Goal: Information Seeking & Learning: Learn about a topic

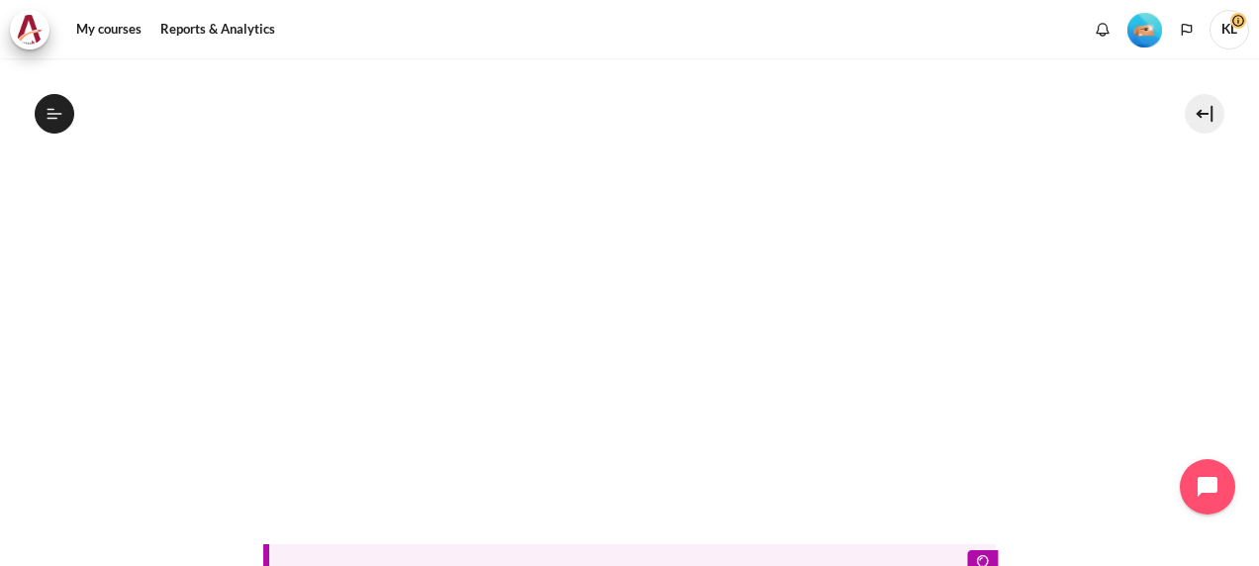
scroll to position [566, 0]
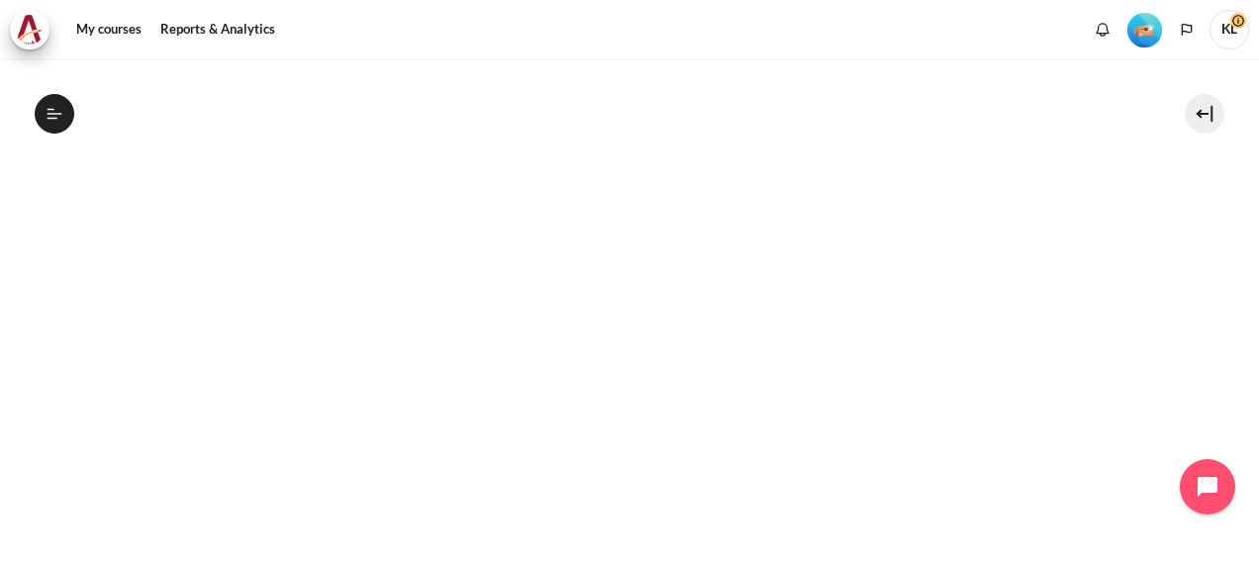
click at [1145, 202] on section "My courses SG B1 Lesson 6: Becoming Fully Accountable Lesson 6 Videos (18 min.)…" at bounding box center [630, 229] width 1230 height 1474
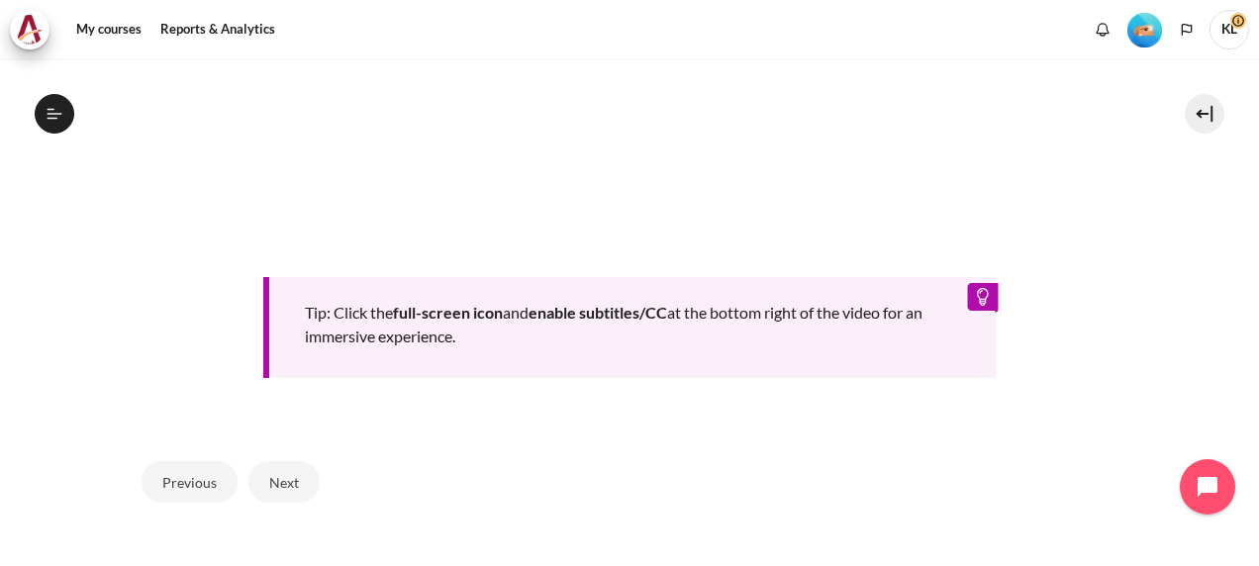
scroll to position [934, 0]
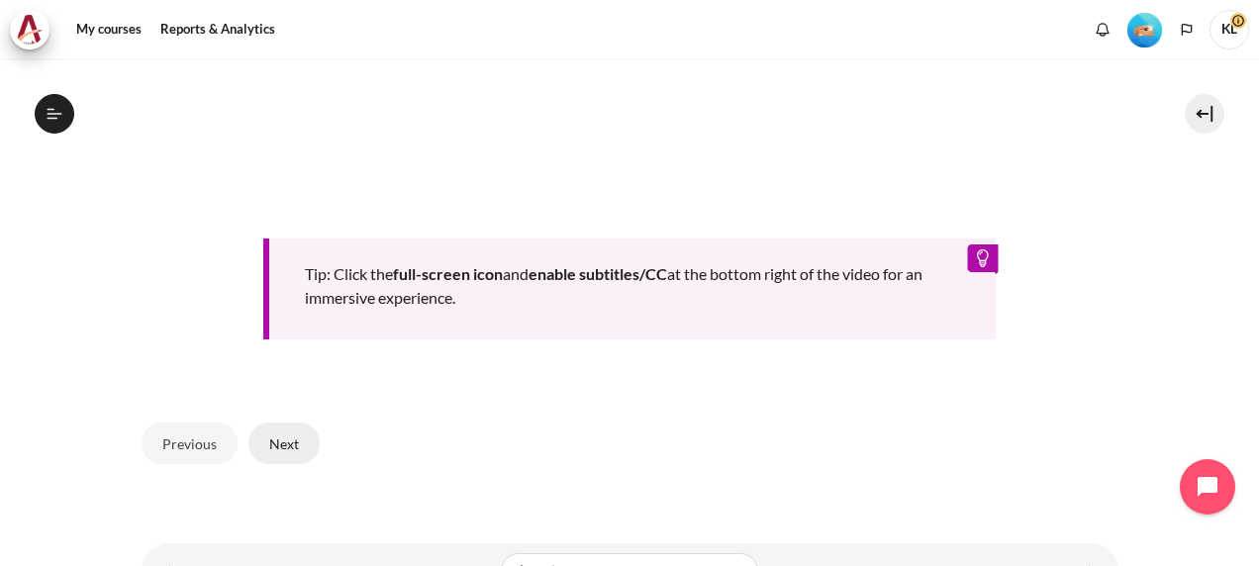
click at [291, 447] on button "Next" at bounding box center [284, 444] width 71 height 42
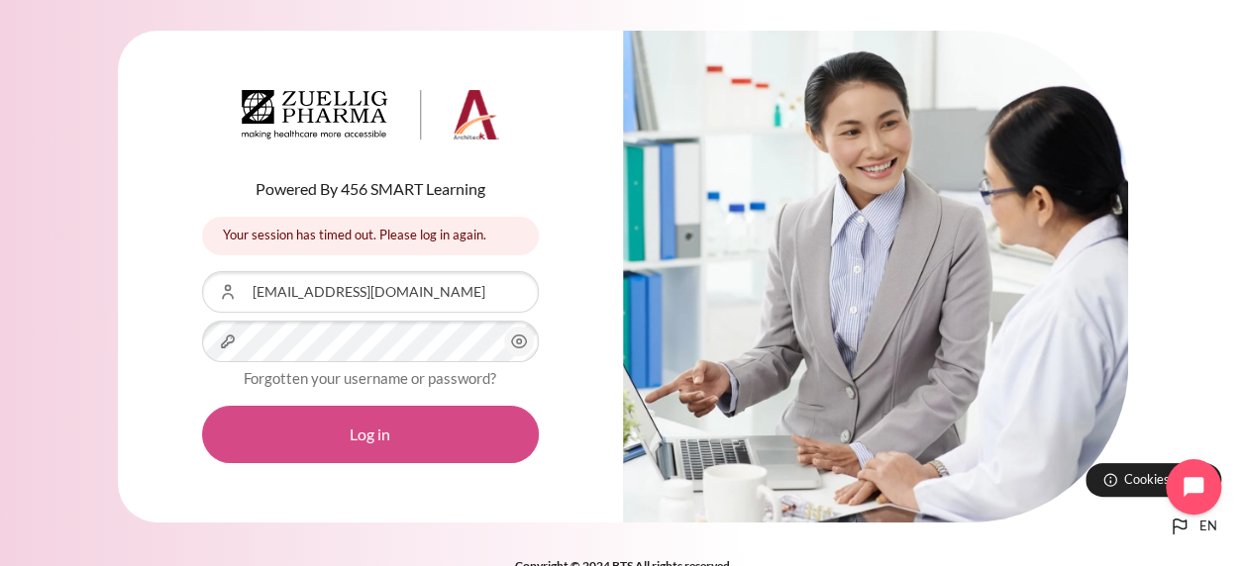
click at [363, 431] on button "Log in" at bounding box center [370, 434] width 337 height 57
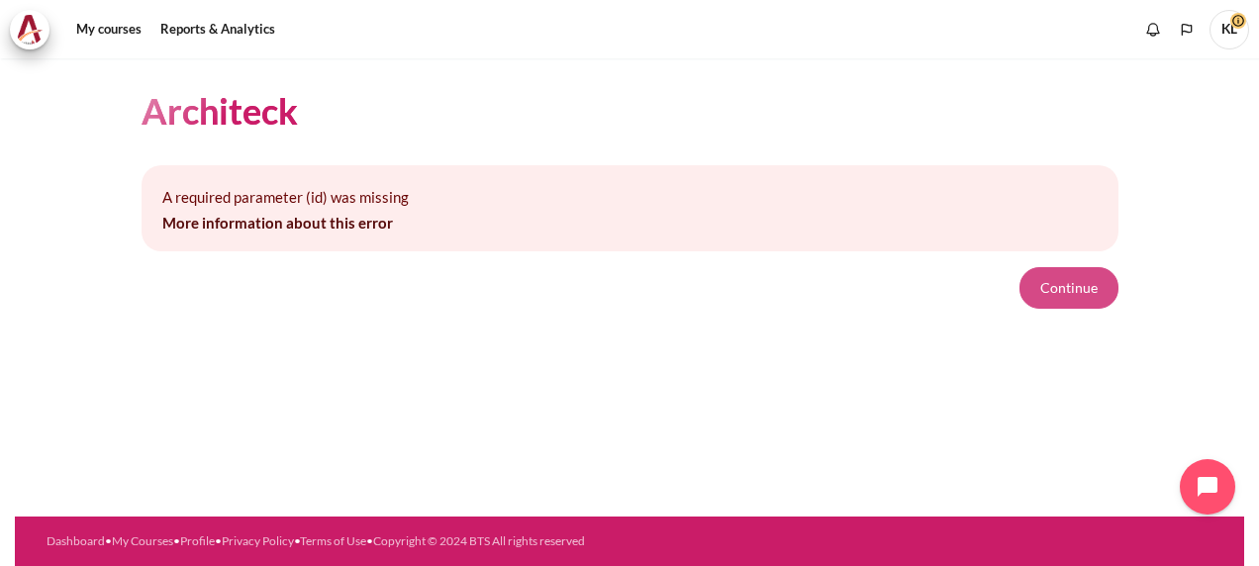
click at [1073, 295] on button "Continue" at bounding box center [1069, 288] width 99 height 42
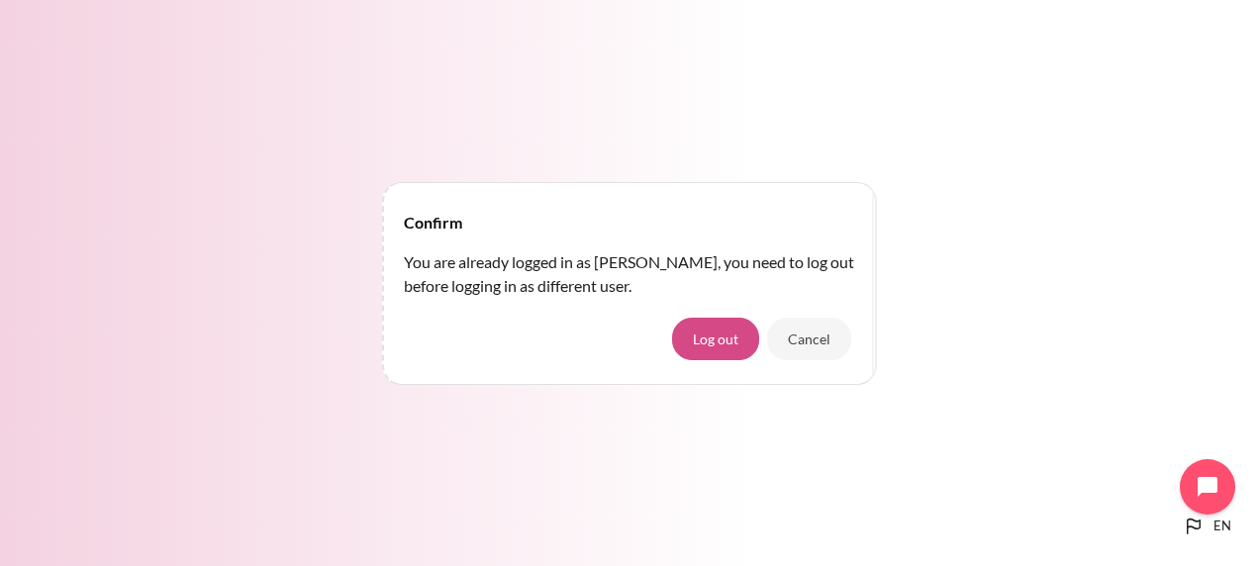
click at [748, 345] on button "Log out" at bounding box center [715, 339] width 87 height 42
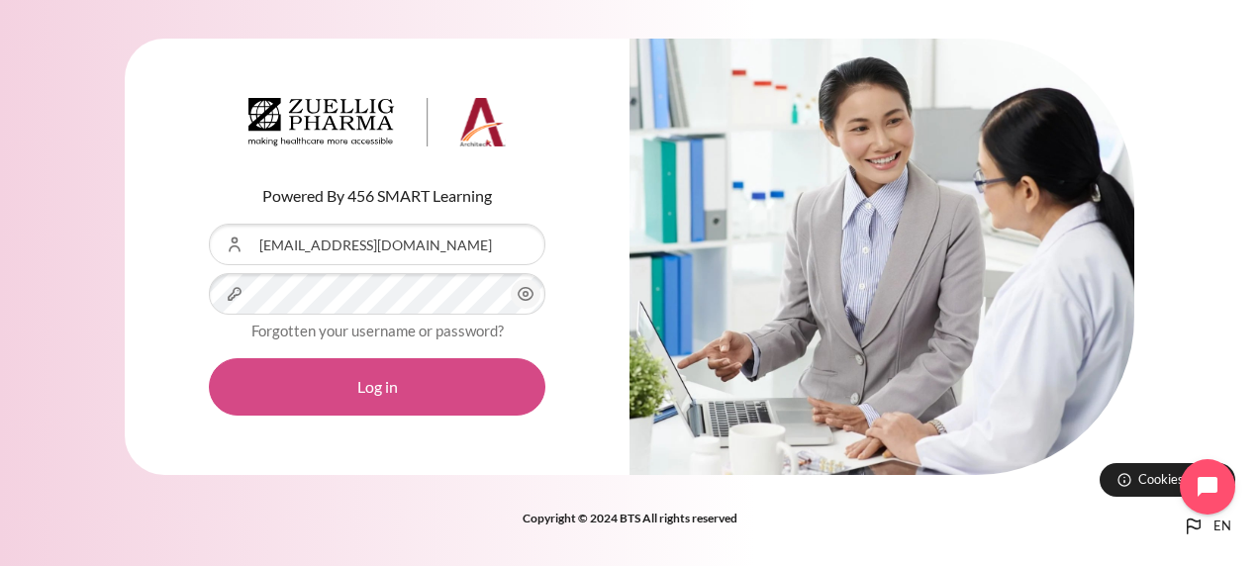
click at [412, 377] on button "Log in" at bounding box center [377, 386] width 337 height 57
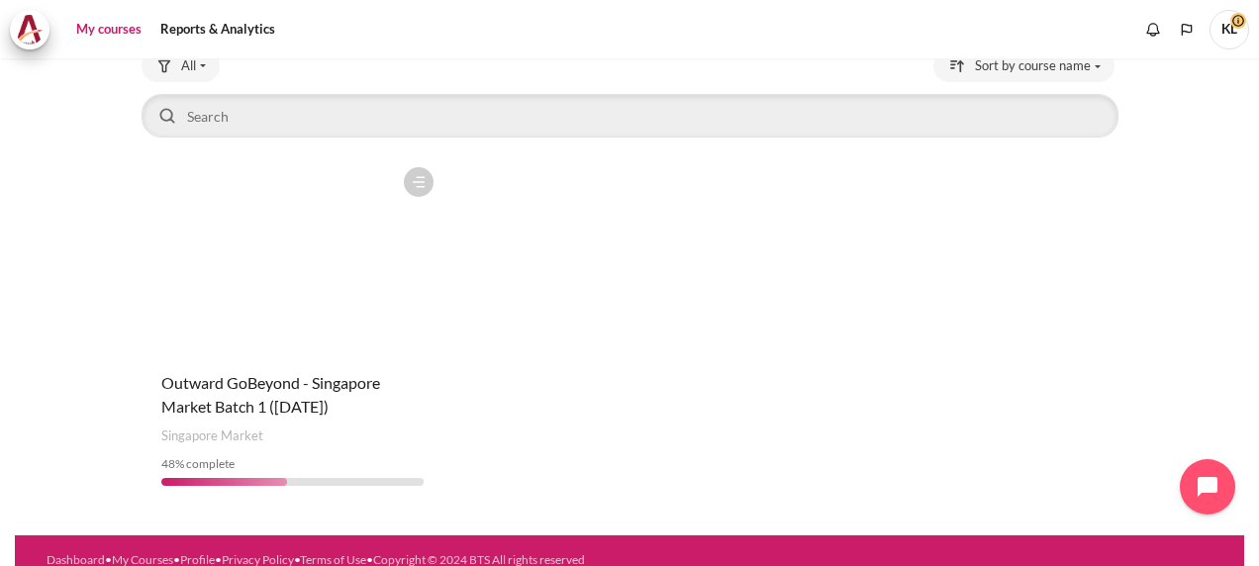
scroll to position [156, 0]
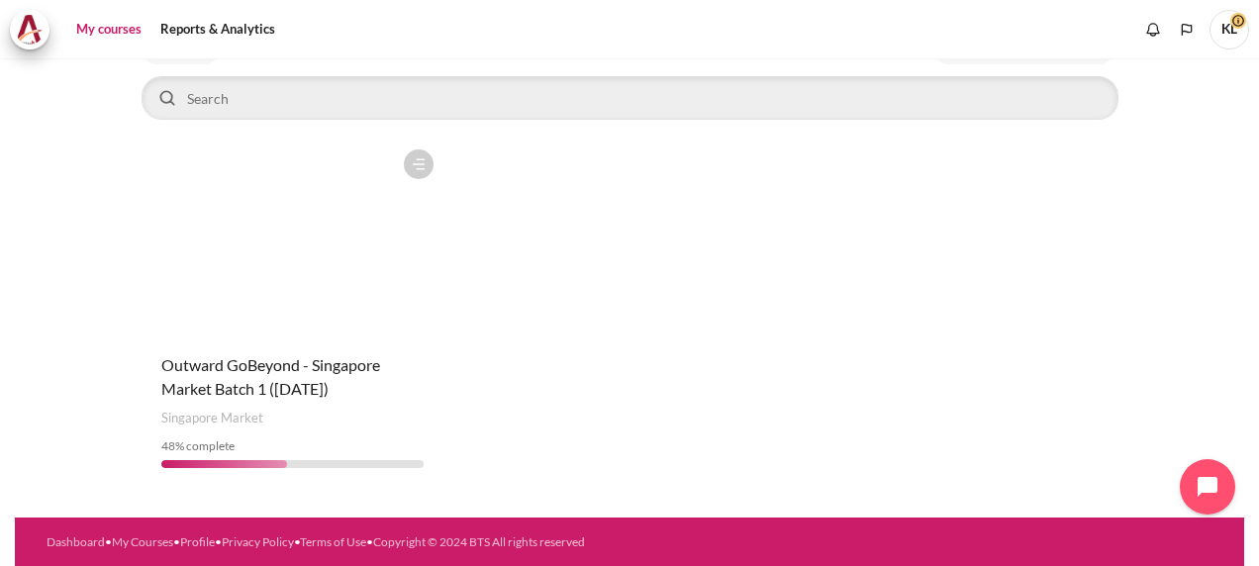
click at [370, 301] on figure "Content" at bounding box center [293, 239] width 302 height 198
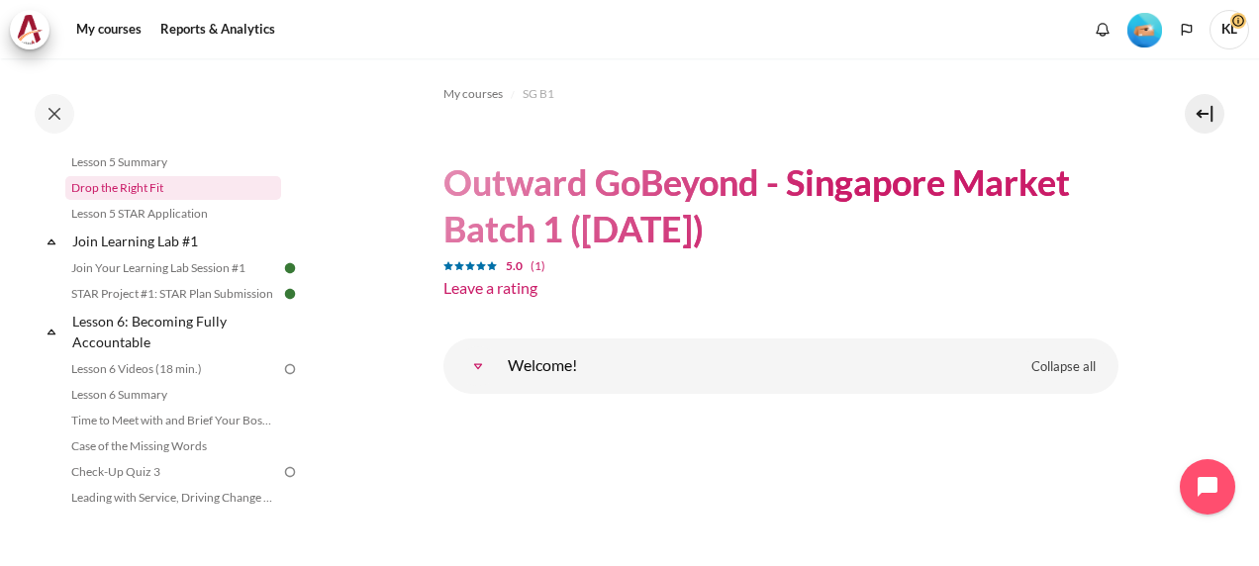
scroll to position [975, 0]
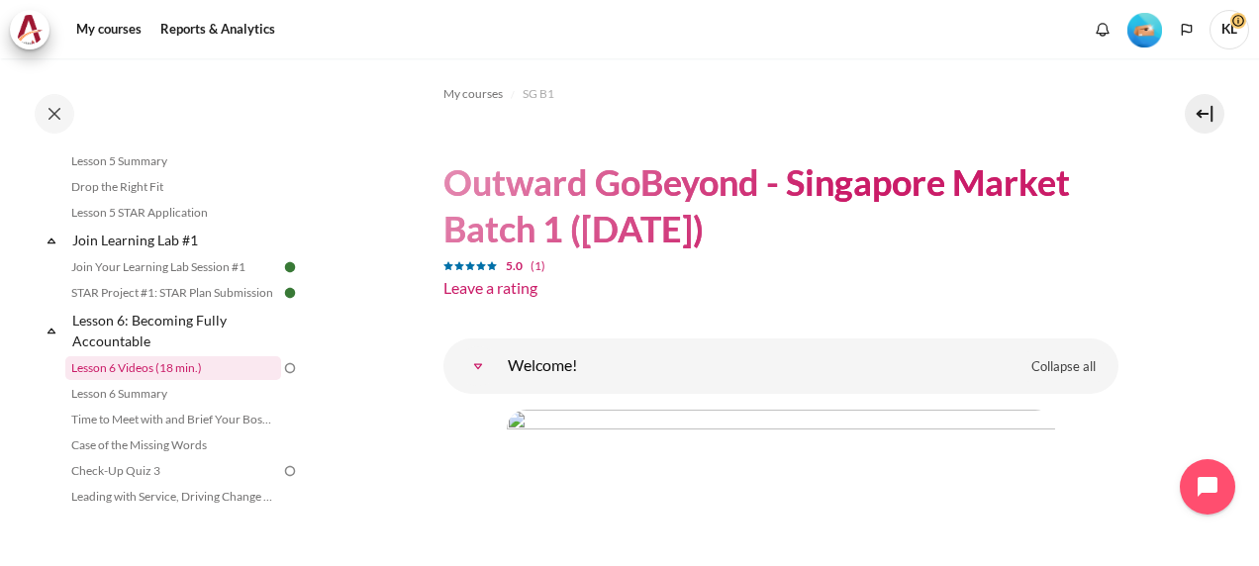
click at [147, 380] on link "Lesson 6 Videos (18 min.)" at bounding box center [173, 368] width 216 height 24
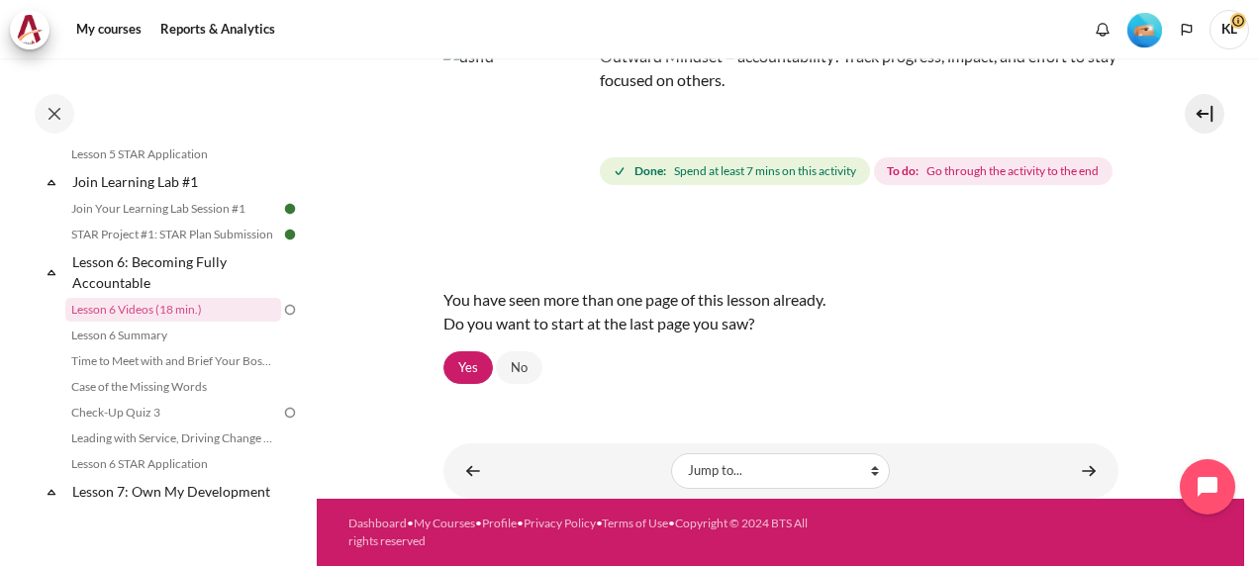
scroll to position [178, 0]
click at [470, 385] on link "Yes" at bounding box center [469, 368] width 50 height 34
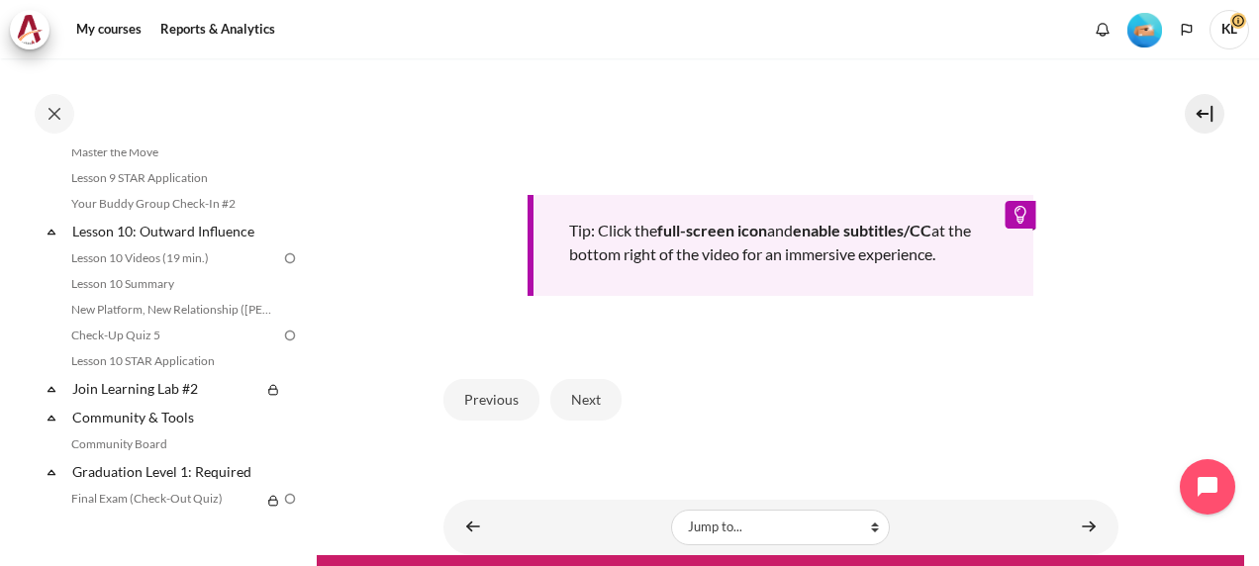
scroll to position [1788, 0]
click at [598, 421] on button "Next" at bounding box center [586, 400] width 71 height 42
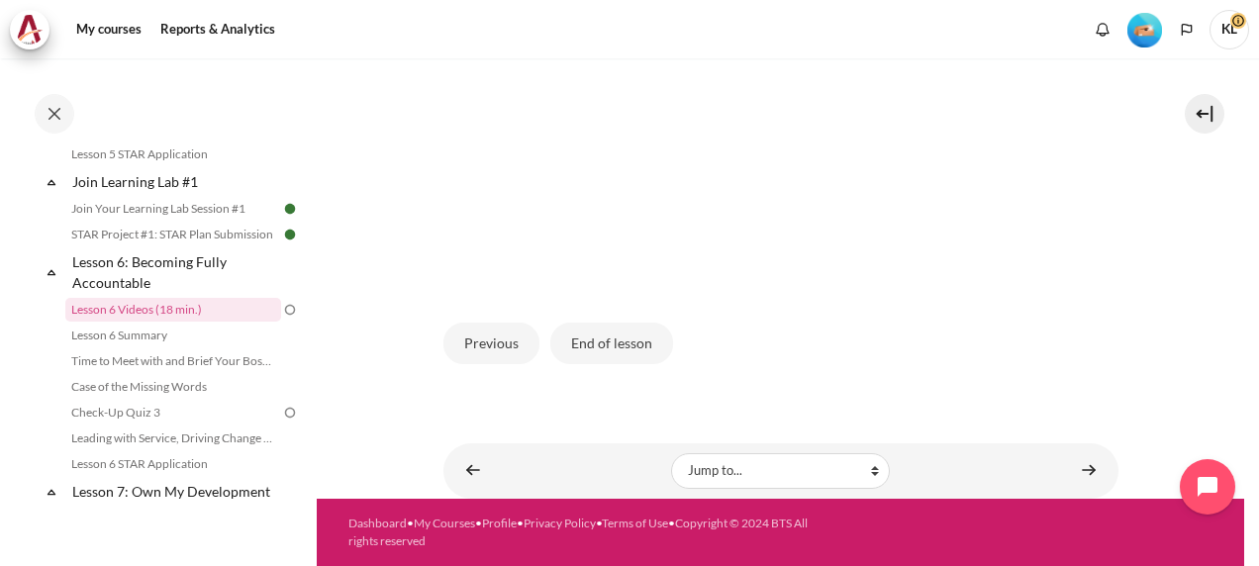
scroll to position [627, 0]
click at [619, 357] on button "End of lesson" at bounding box center [612, 344] width 123 height 42
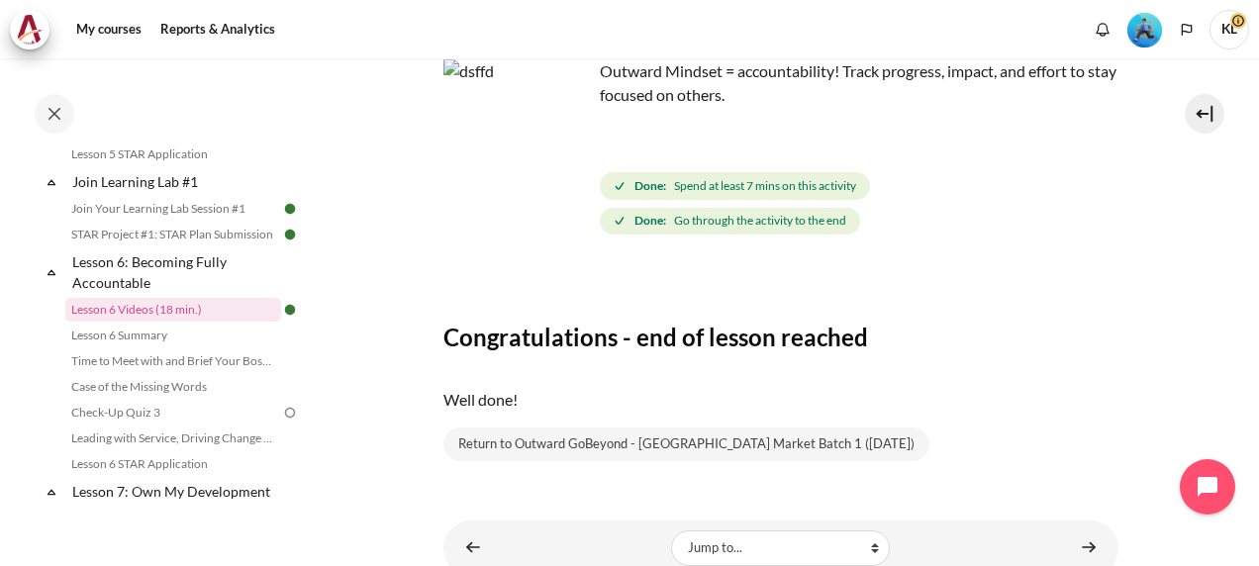
scroll to position [220, 0]
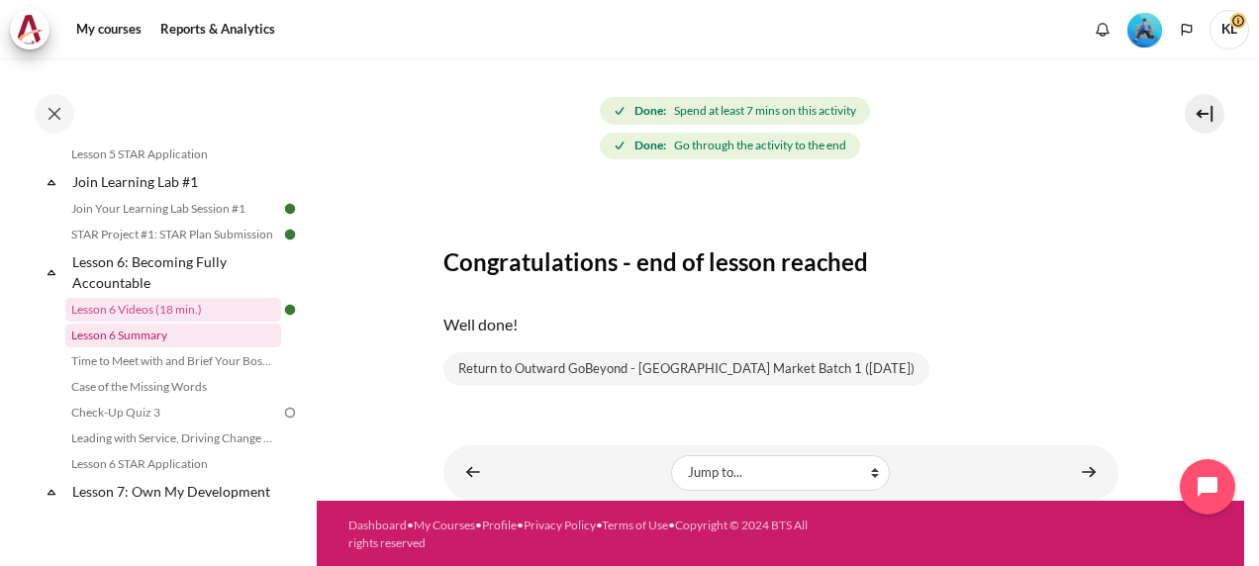
click at [177, 348] on link "Lesson 6 Summary" at bounding box center [173, 336] width 216 height 24
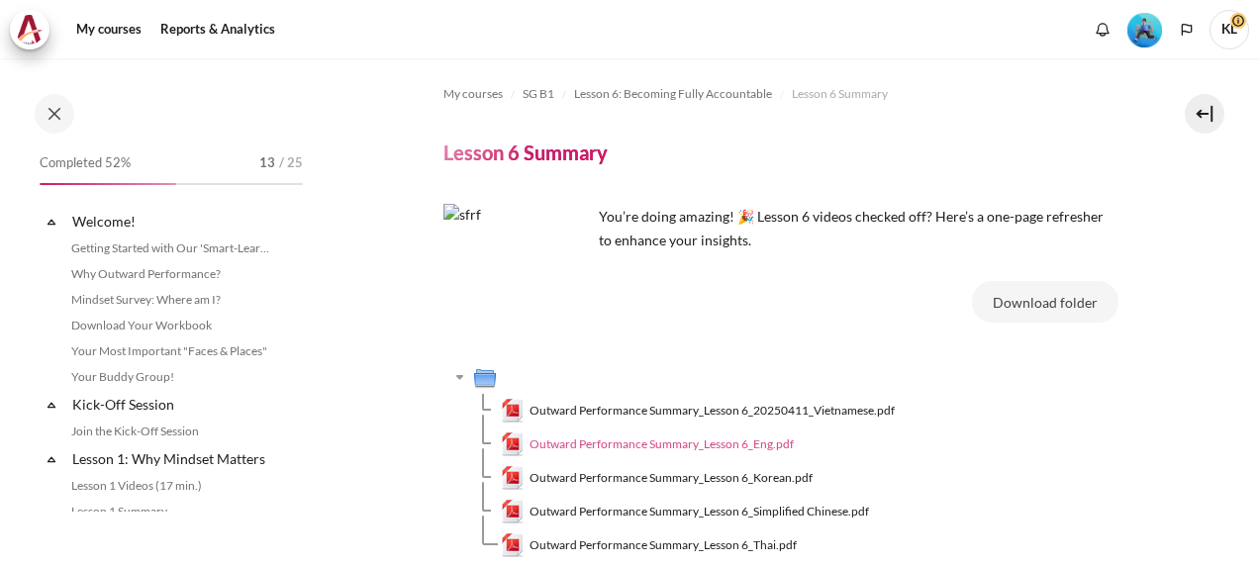
scroll to position [1059, 0]
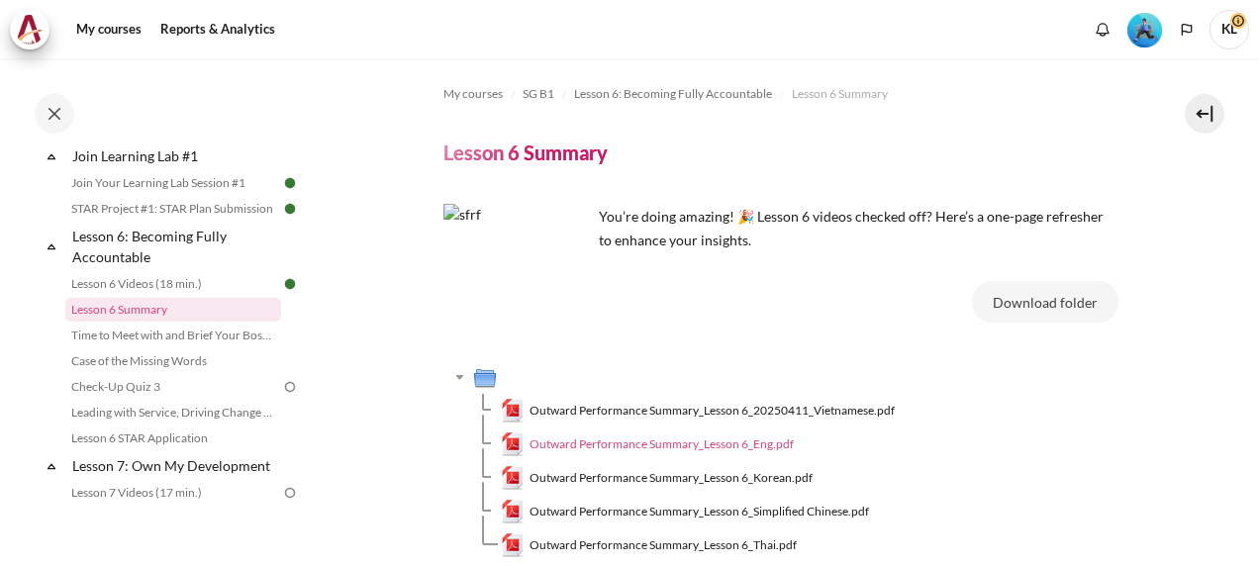
click at [586, 447] on span "Outward Performance Summary_Lesson 6_Eng.pdf" at bounding box center [662, 445] width 264 height 18
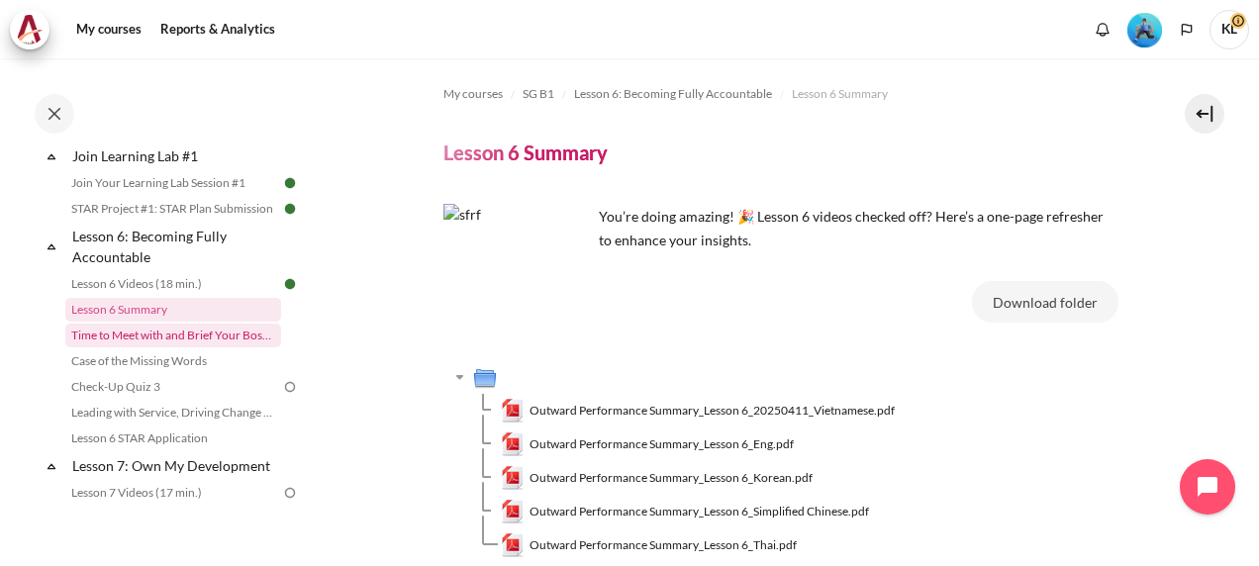
click at [162, 348] on link "Time to Meet with and Brief Your Boss #1" at bounding box center [173, 336] width 216 height 24
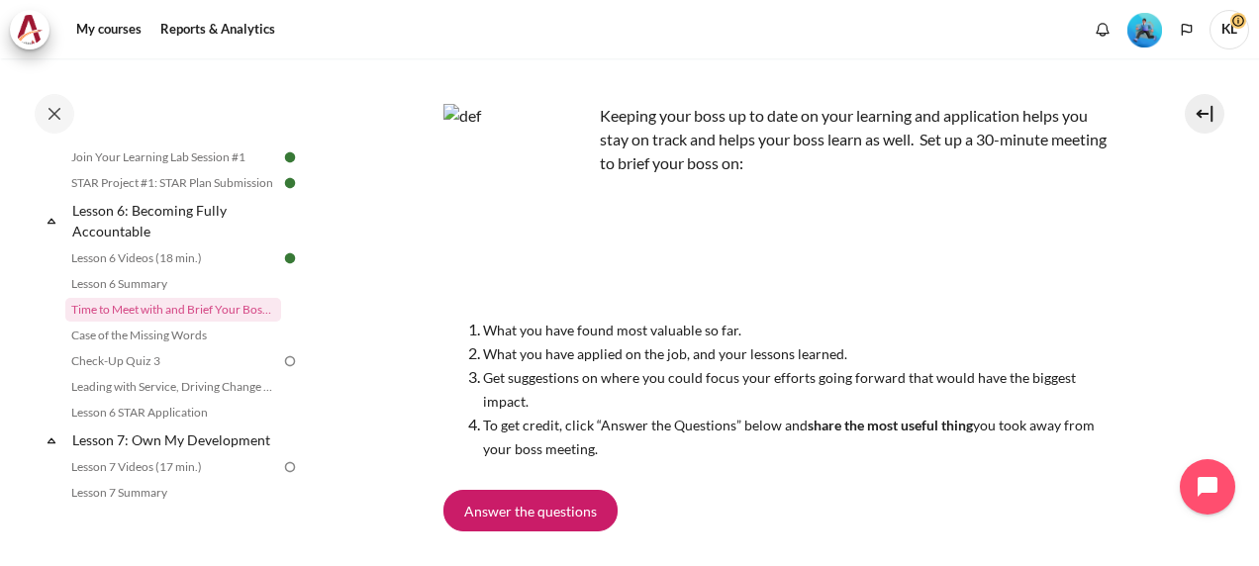
scroll to position [114, 0]
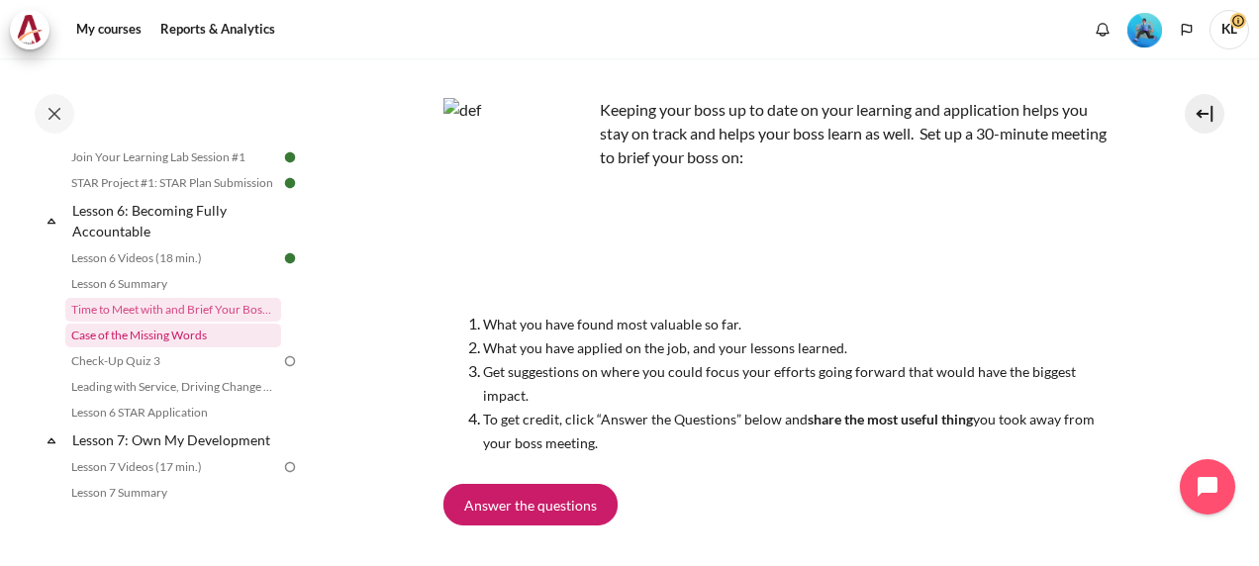
click at [200, 348] on link "Case of the Missing Words" at bounding box center [173, 336] width 216 height 24
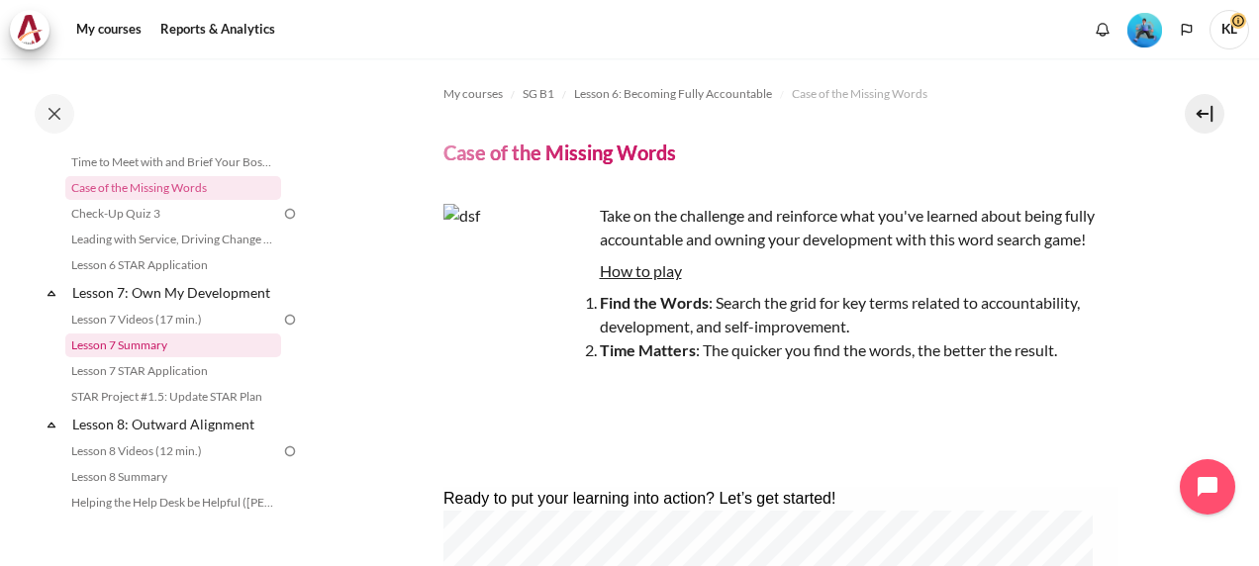
scroll to position [1230, 0]
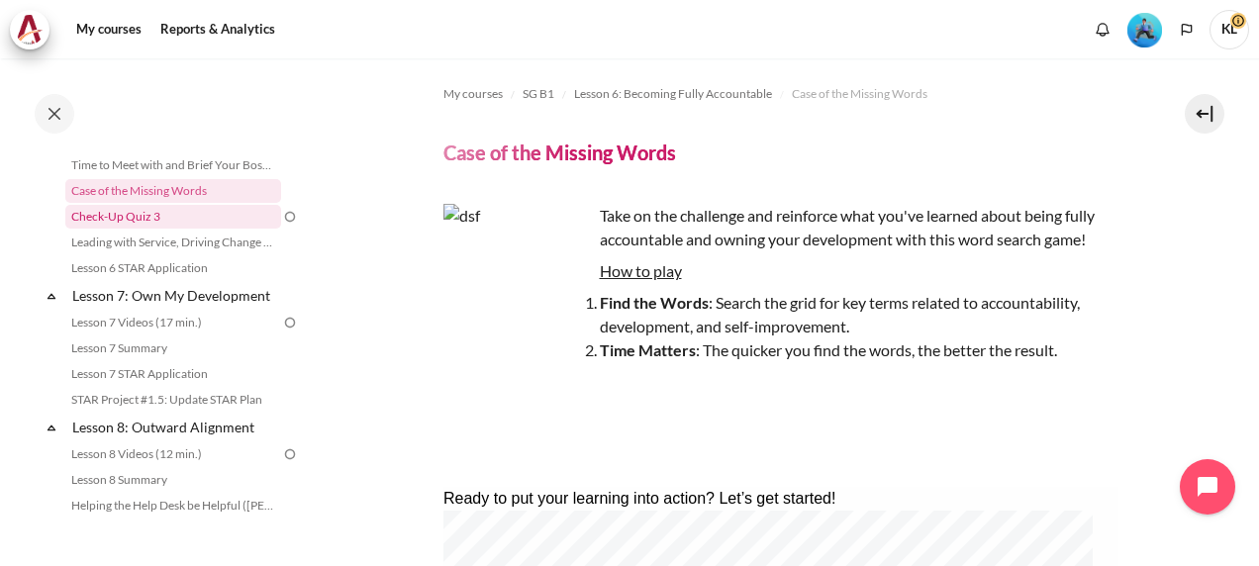
click at [161, 229] on link "Check-Up Quiz 3" at bounding box center [173, 217] width 216 height 24
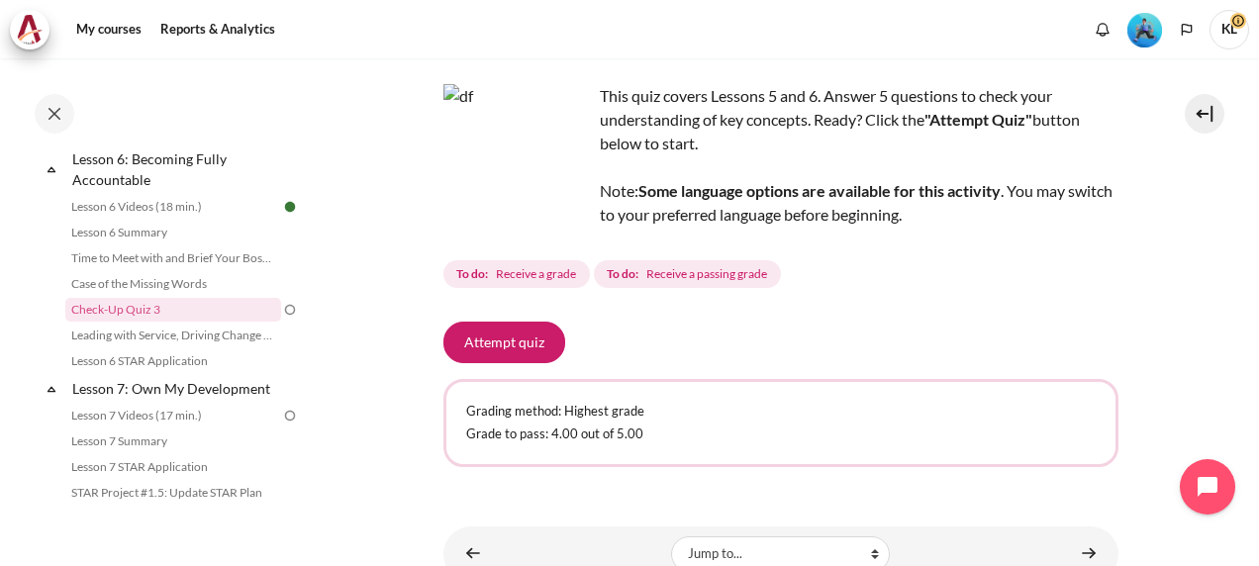
scroll to position [114, 0]
click at [519, 347] on button "Attempt quiz" at bounding box center [505, 341] width 122 height 42
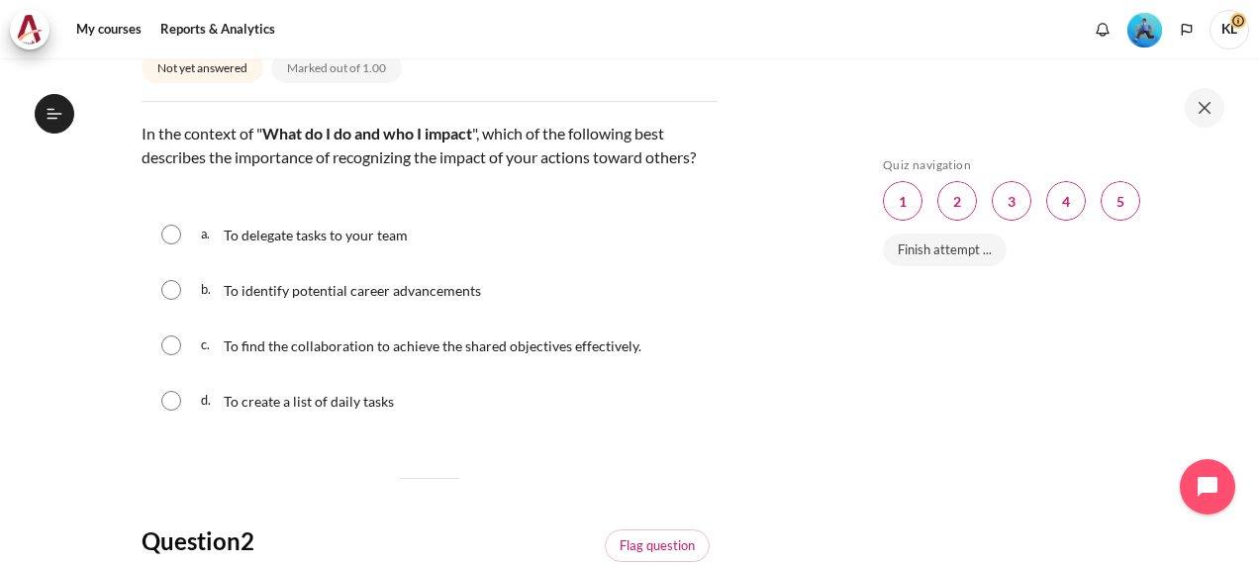
scroll to position [271, 0]
click at [174, 354] on input "Content" at bounding box center [171, 345] width 20 height 20
radio input "true"
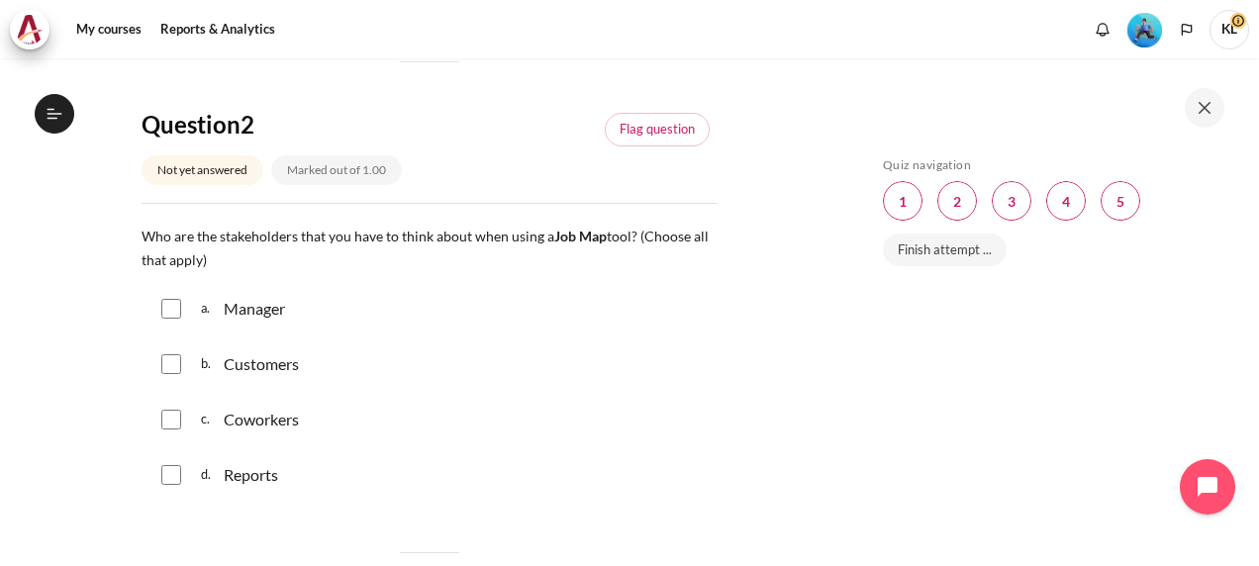
scroll to position [732, 0]
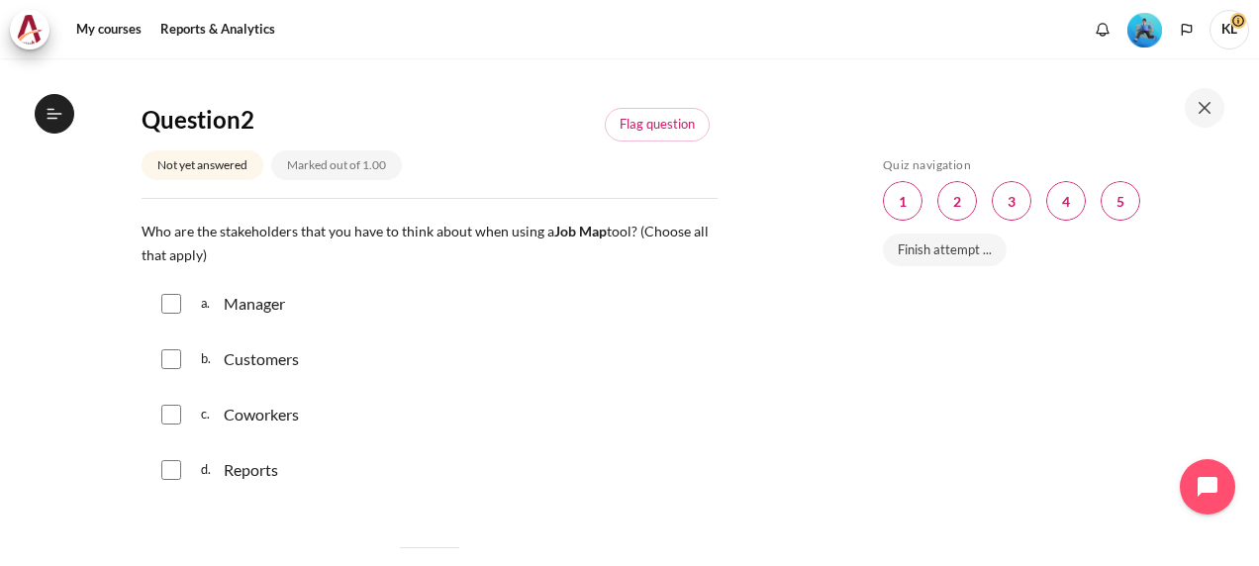
click at [167, 314] on input "Content" at bounding box center [171, 304] width 20 height 20
checkbox input "true"
click at [171, 369] on input "Content" at bounding box center [171, 360] width 20 height 20
checkbox input "true"
click at [180, 435] on div "c. Coworkers" at bounding box center [430, 414] width 576 height 51
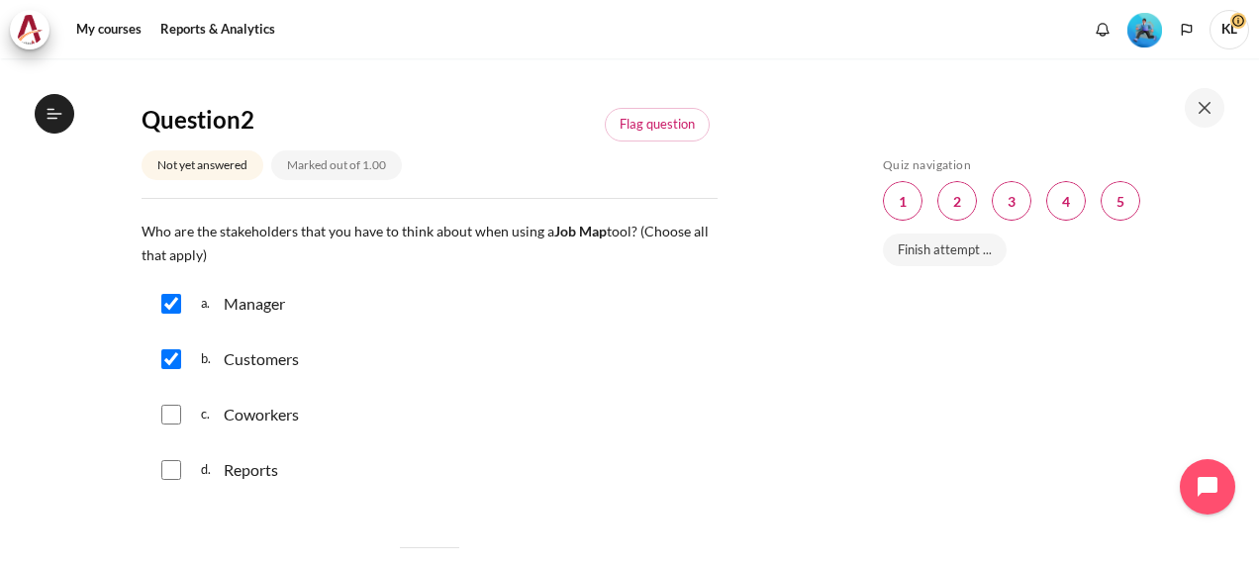
click at [172, 425] on input "Content" at bounding box center [171, 415] width 20 height 20
checkbox input "true"
click at [171, 480] on input "Content" at bounding box center [171, 470] width 20 height 20
checkbox input "true"
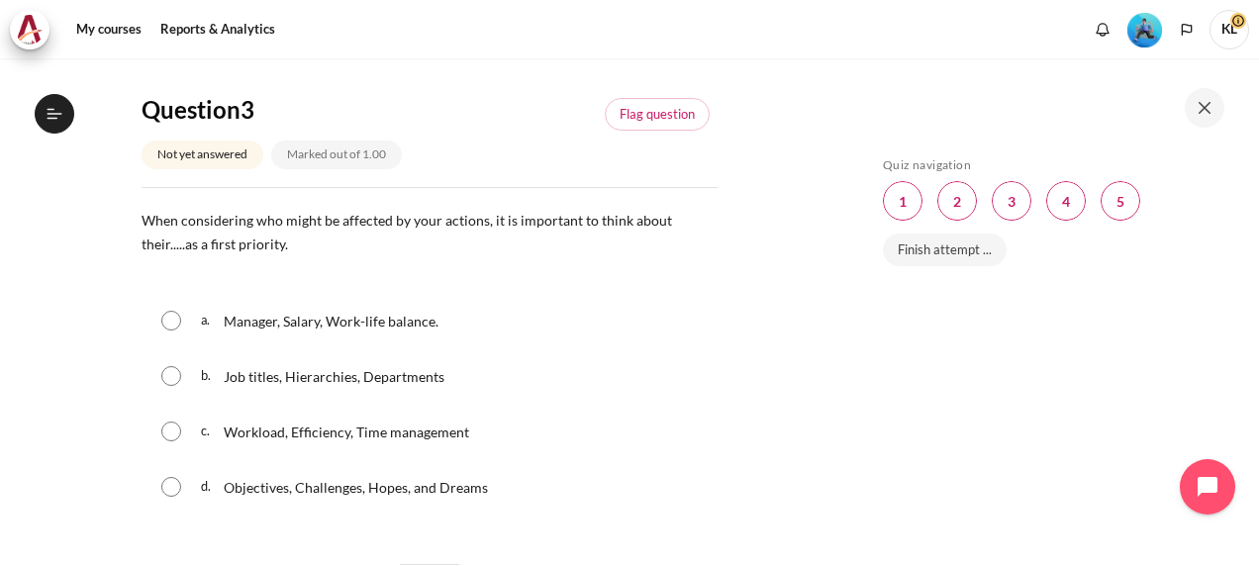
scroll to position [1237, 0]
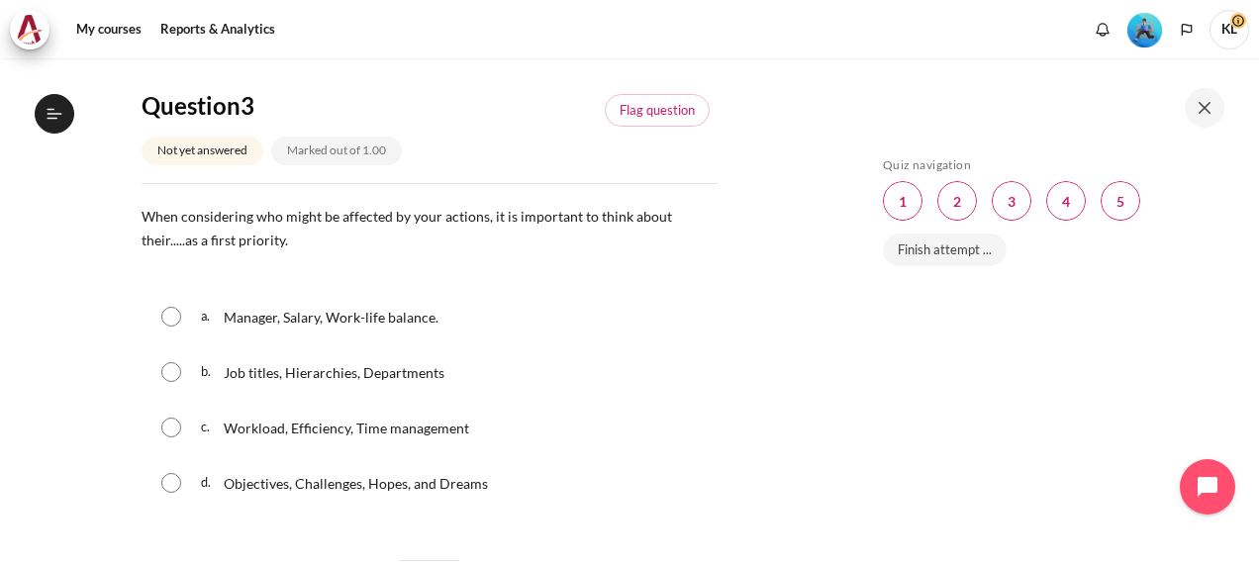
click at [172, 493] on input "Content" at bounding box center [171, 483] width 20 height 20
radio input "true"
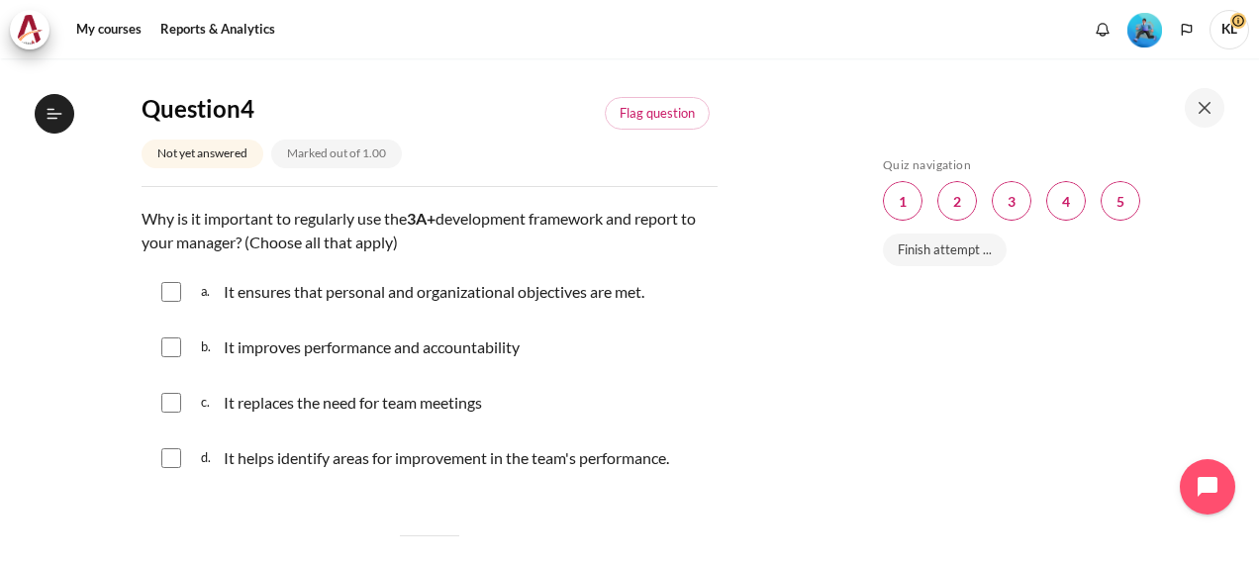
scroll to position [1793, 0]
click at [167, 356] on input "Content" at bounding box center [171, 347] width 20 height 20
checkbox input "true"
click at [169, 301] on input "Content" at bounding box center [171, 291] width 20 height 20
checkbox input "true"
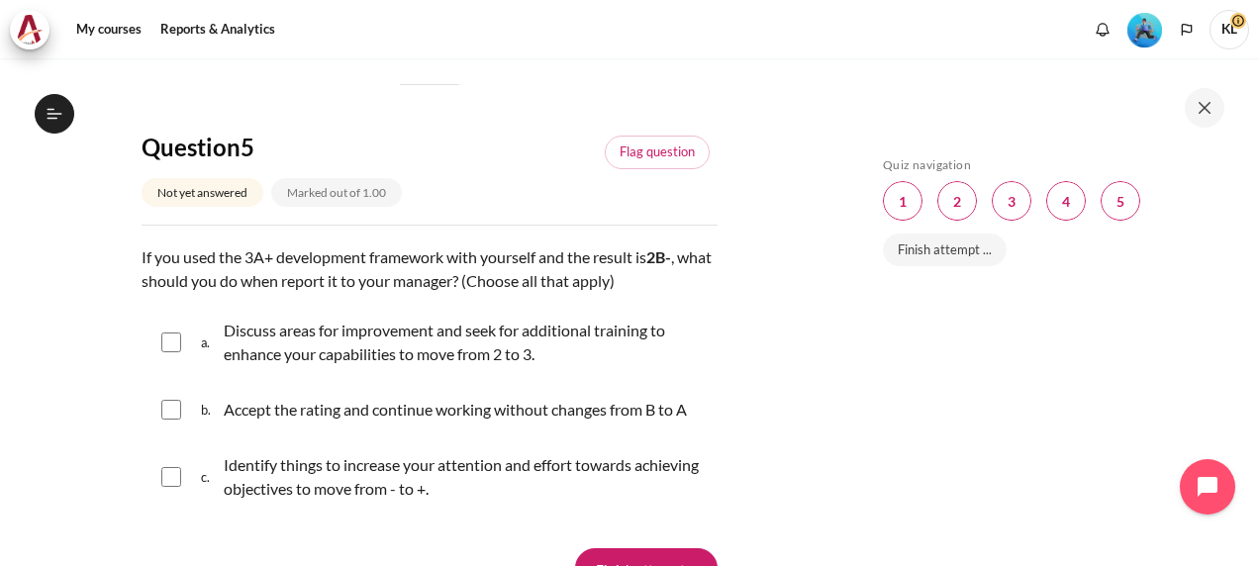
scroll to position [2245, 0]
click at [171, 351] on input "Content" at bounding box center [171, 342] width 20 height 20
checkbox input "true"
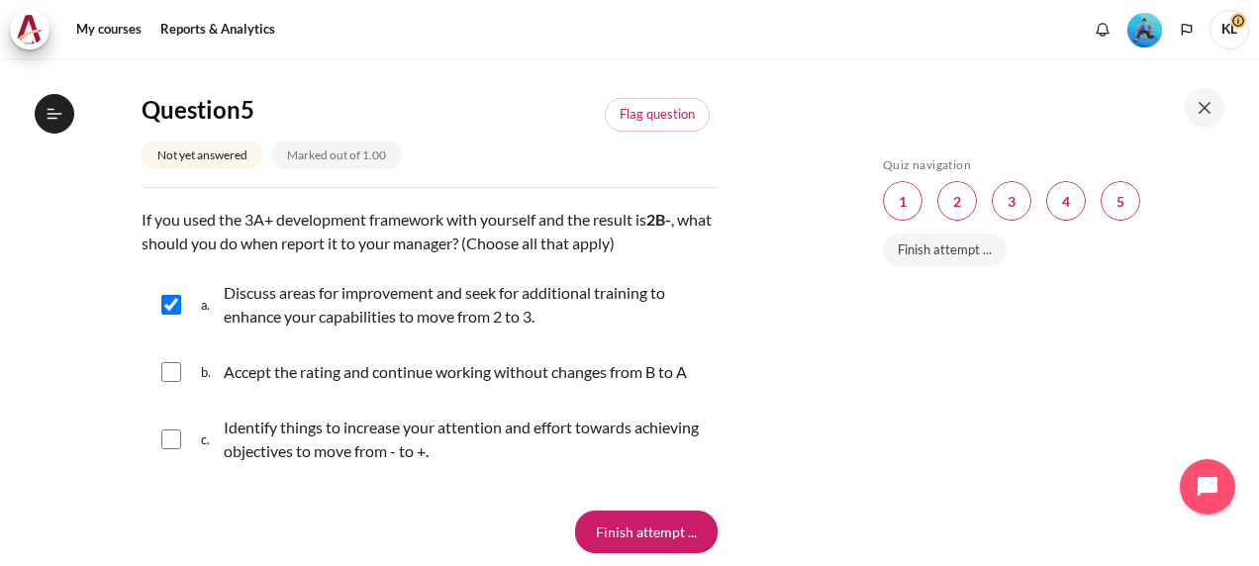
scroll to position [2282, 0]
click at [178, 449] on input "Content" at bounding box center [171, 439] width 20 height 20
checkbox input "true"
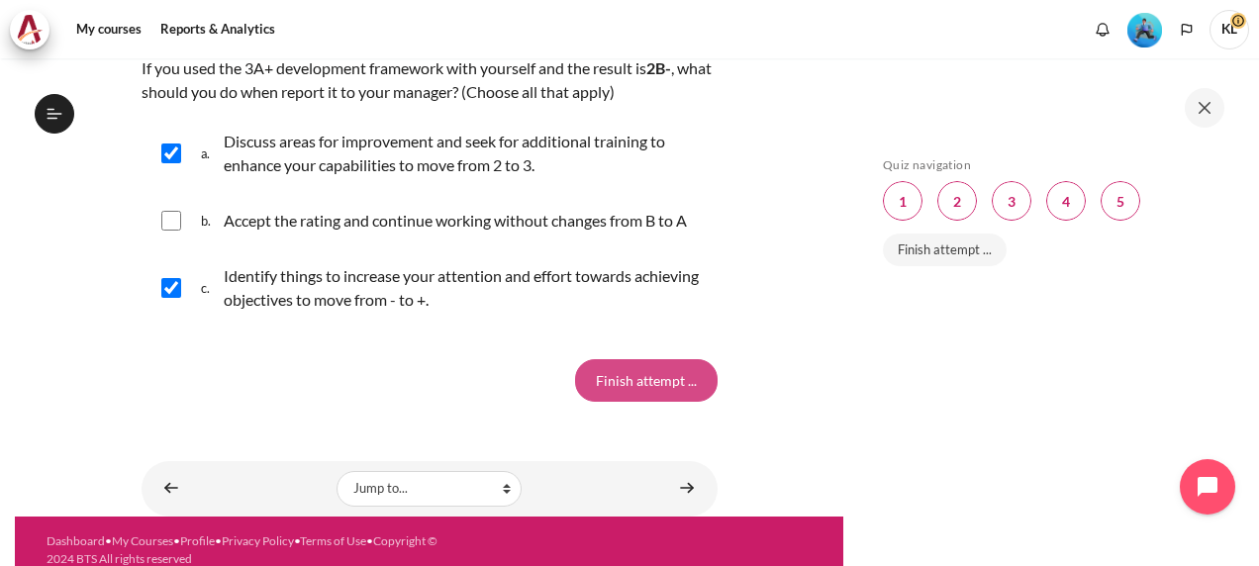
scroll to position [2435, 0]
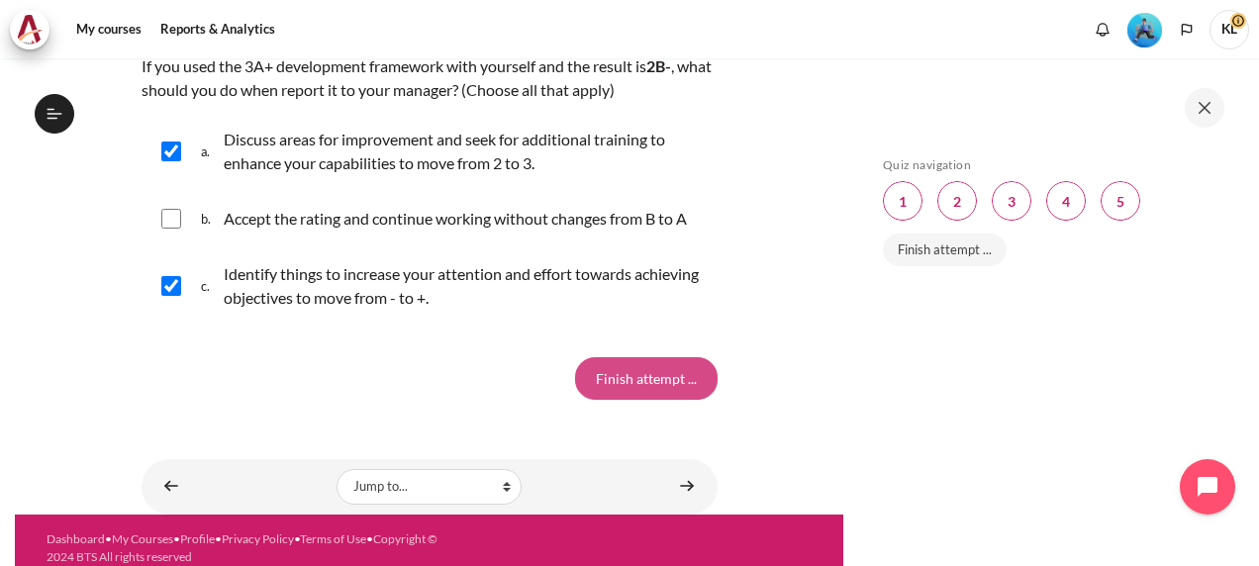
click at [620, 399] on input "Finish attempt ..." at bounding box center [646, 378] width 143 height 42
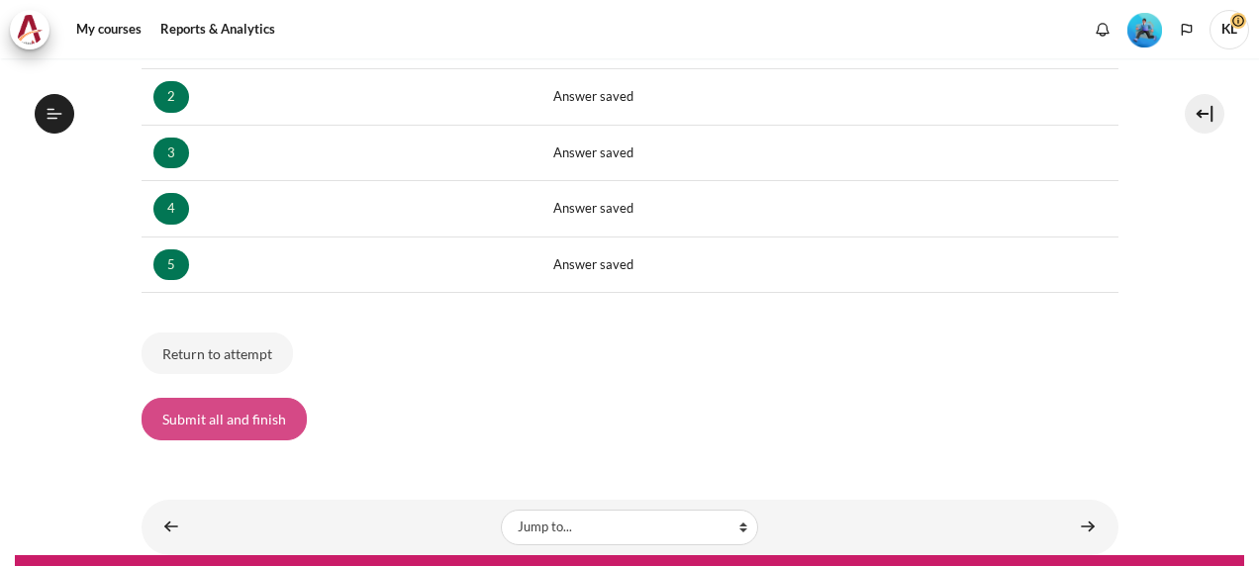
scroll to position [1137, 0]
click at [250, 424] on button "Submit all and finish" at bounding box center [224, 419] width 165 height 42
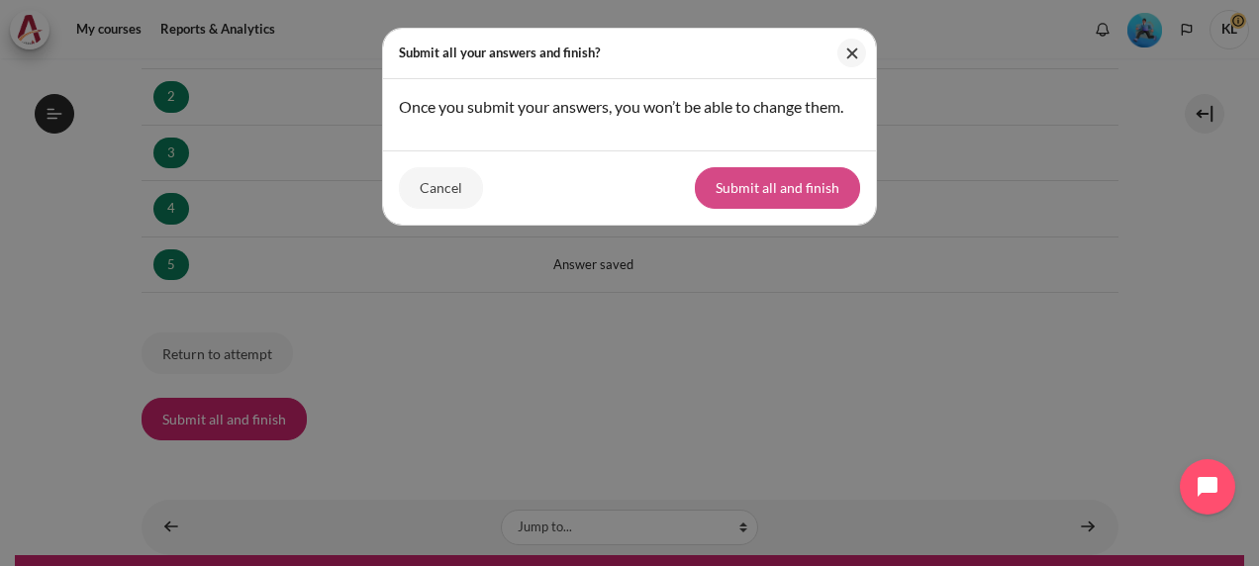
click at [745, 201] on button "Submit all and finish" at bounding box center [777, 188] width 165 height 42
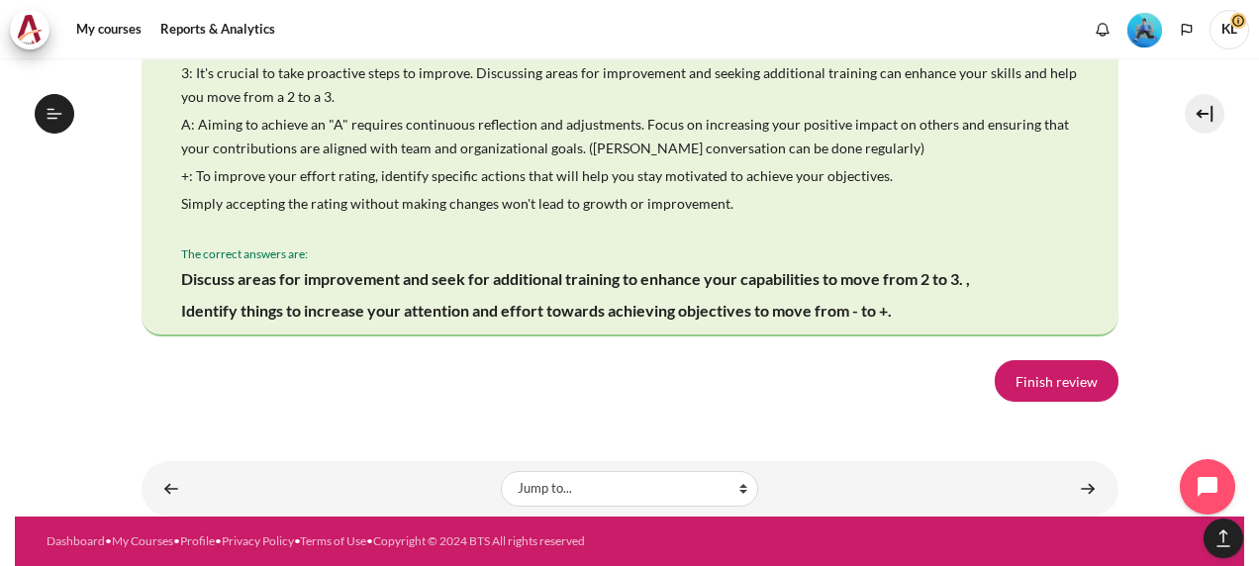
scroll to position [3979, 0]
click at [1066, 370] on link "Finish review" at bounding box center [1057, 381] width 124 height 42
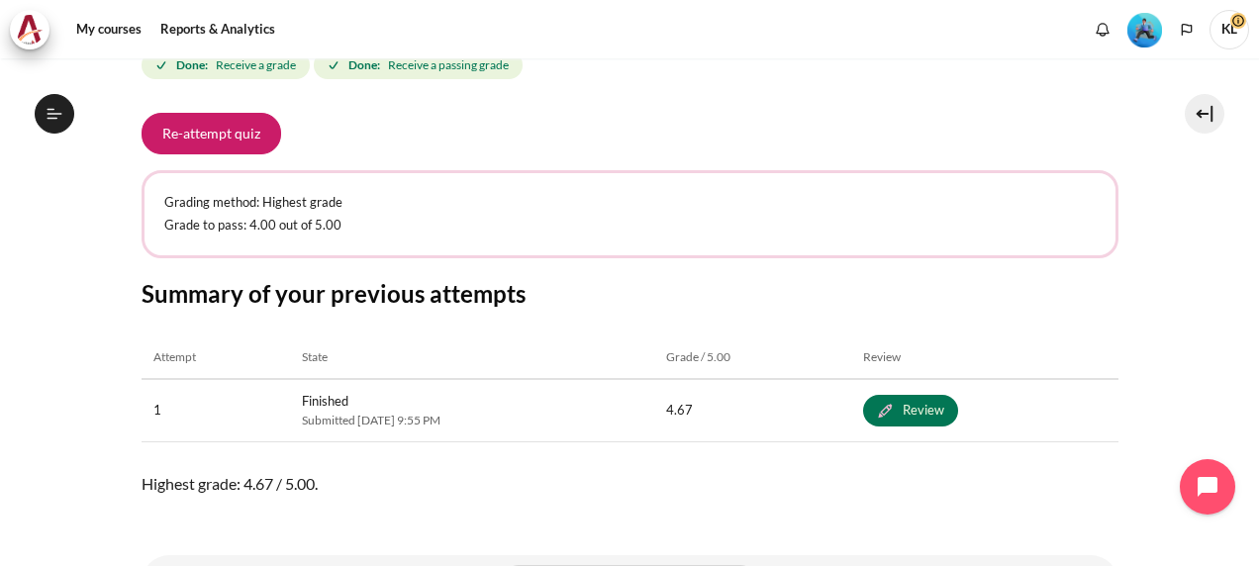
scroll to position [412, 0]
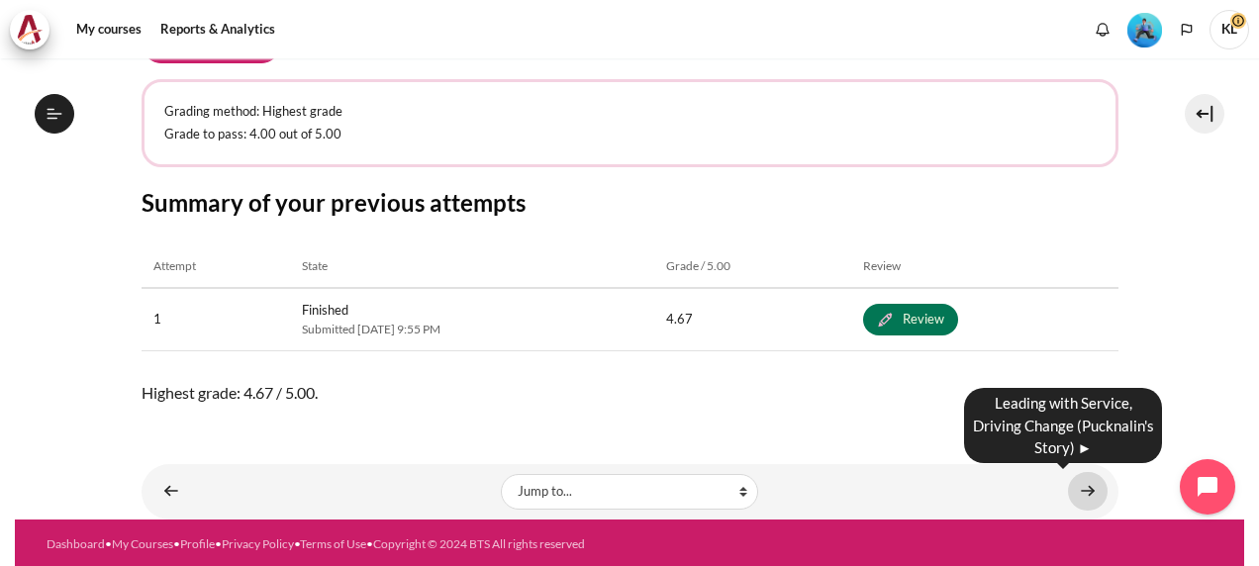
click at [1079, 491] on link "Content" at bounding box center [1088, 491] width 40 height 39
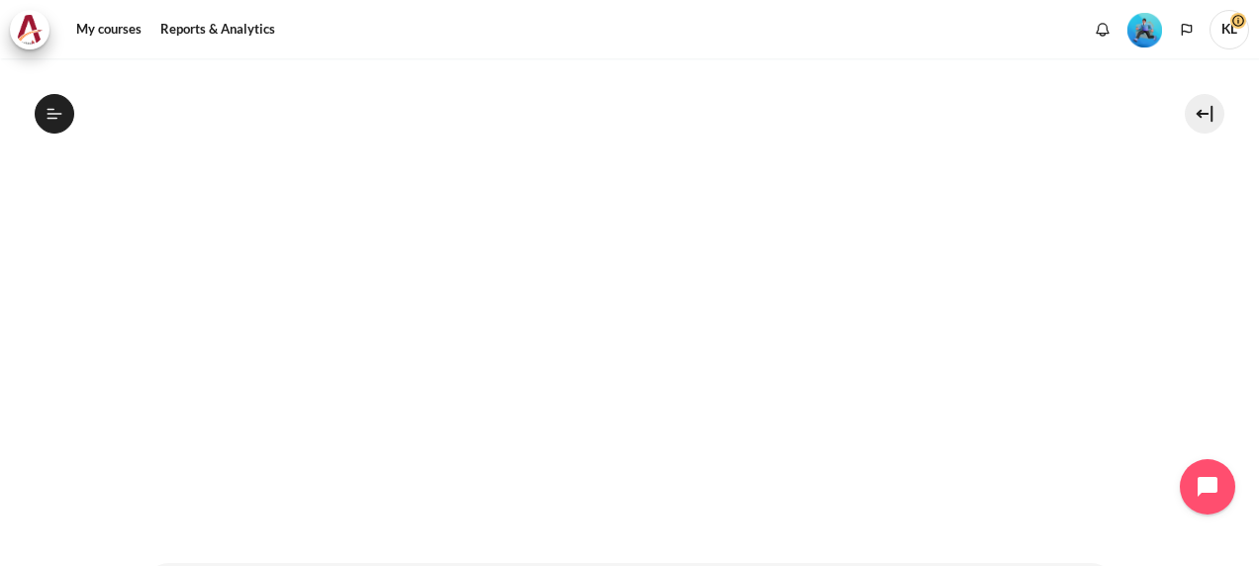
scroll to position [493, 0]
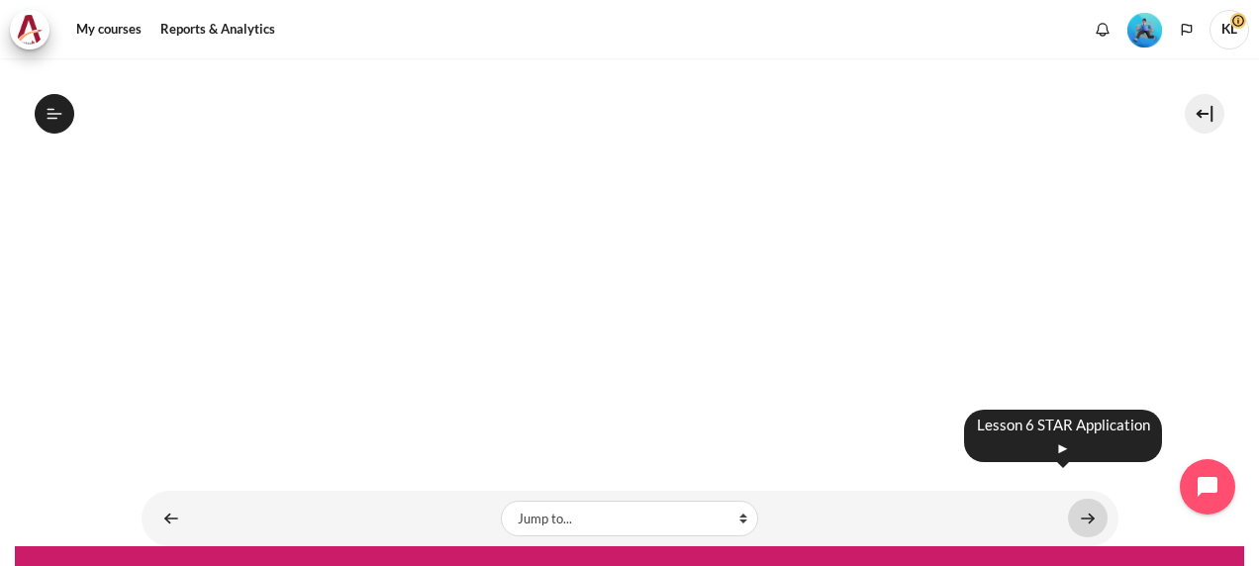
click at [1079, 499] on link "Content" at bounding box center [1088, 518] width 40 height 39
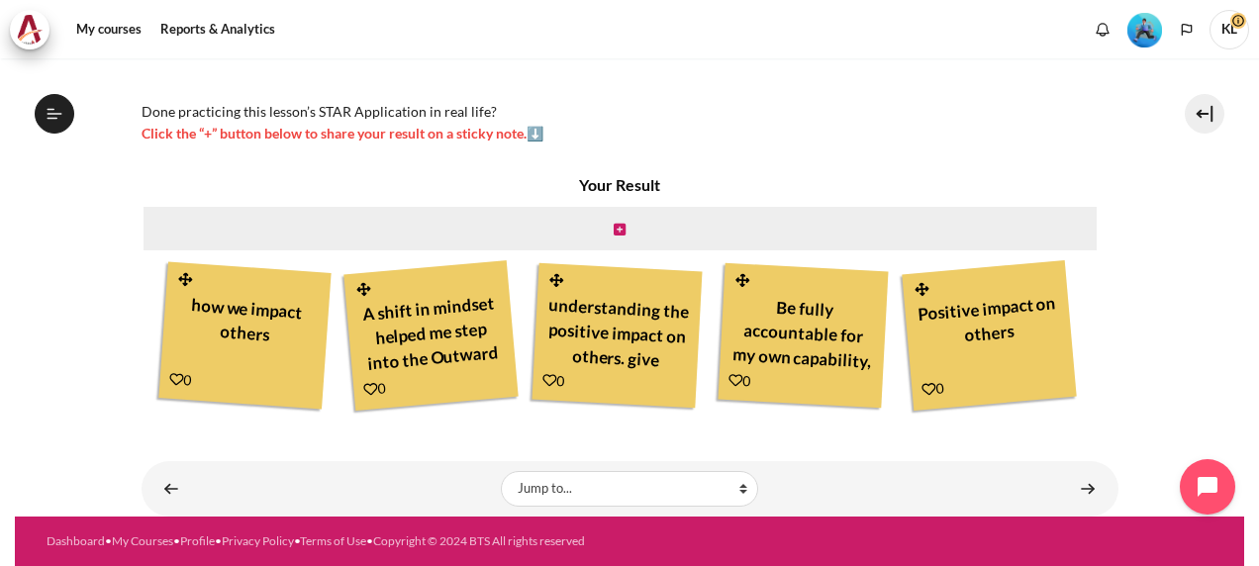
scroll to position [227, 0]
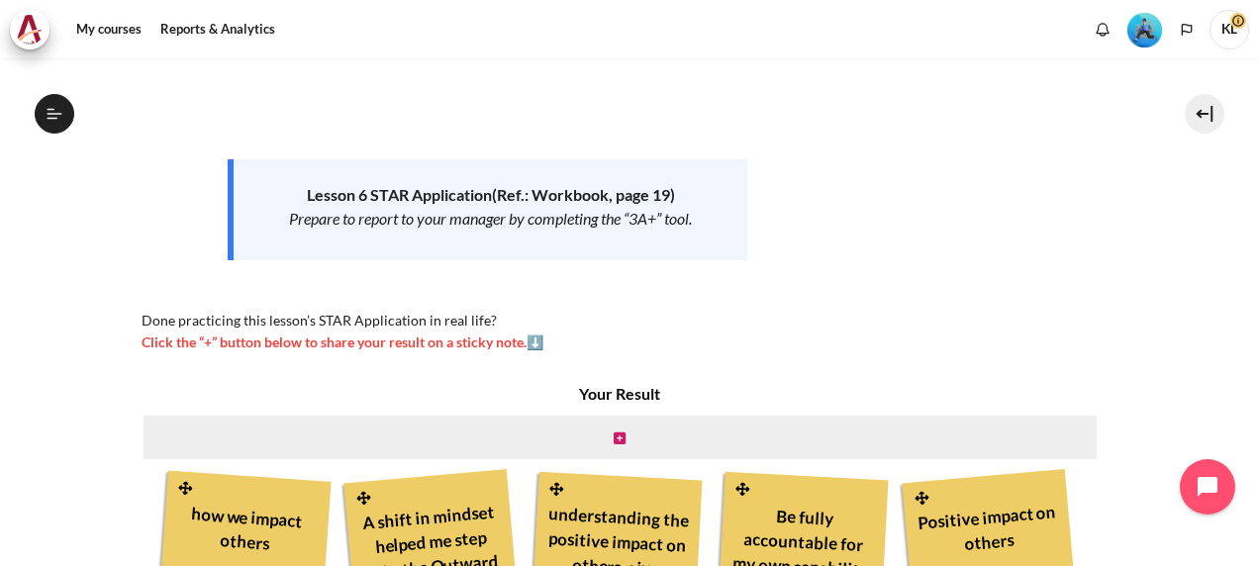
click at [685, 307] on div "Now that you’ve finished watching the Lesson 6 video, it’s time to take action …" at bounding box center [488, 160] width 693 height 383
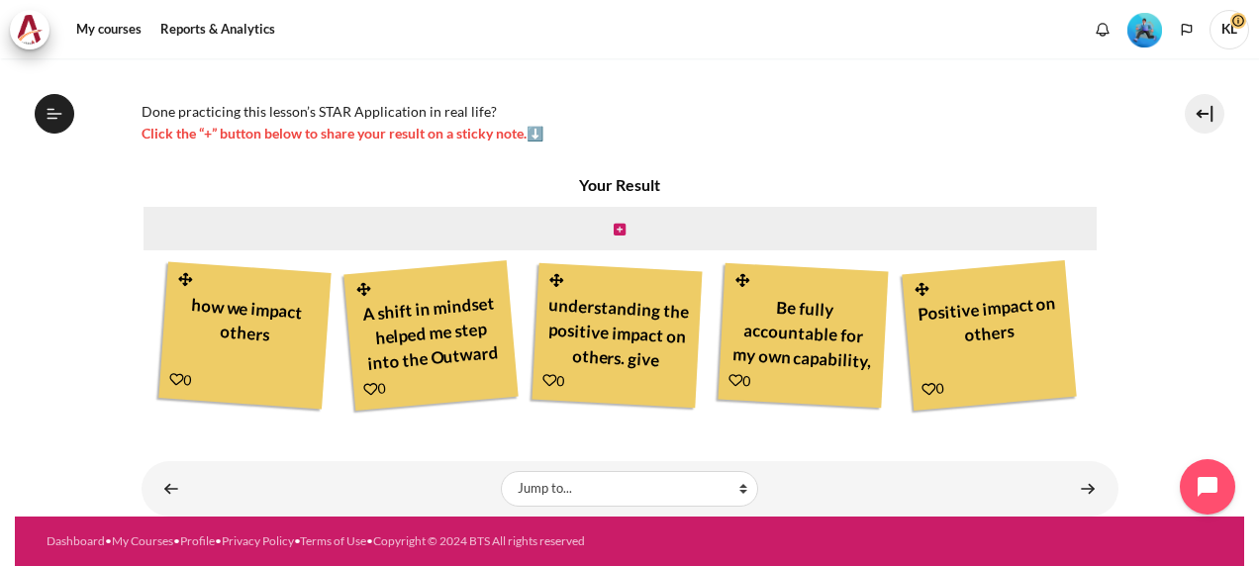
scroll to position [47, 0]
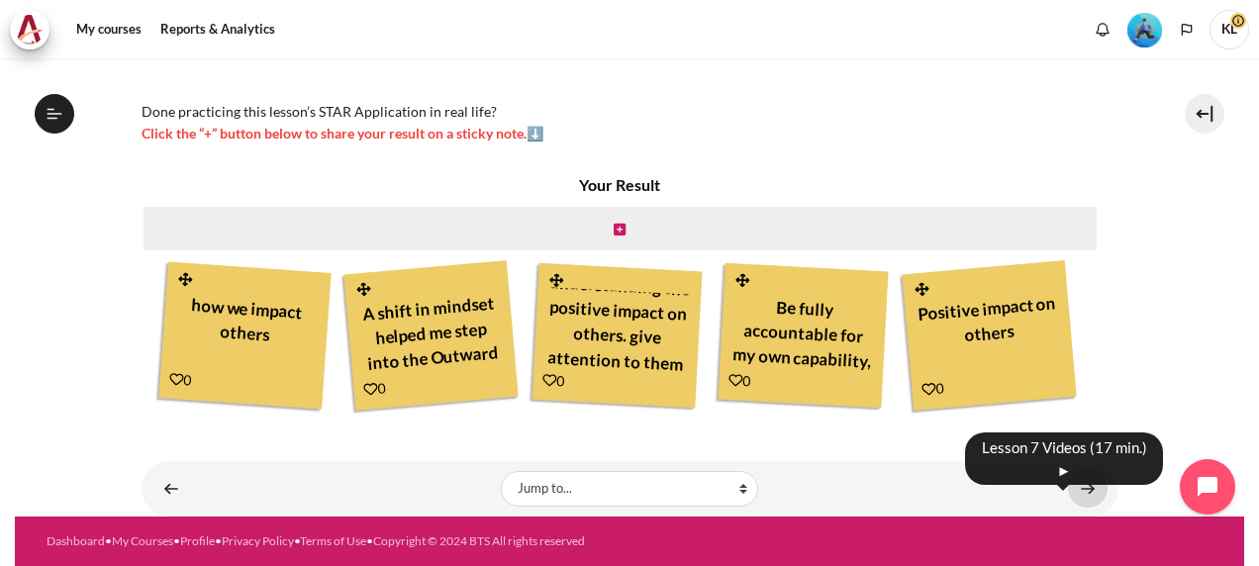
click at [1079, 492] on link "Content" at bounding box center [1088, 488] width 40 height 39
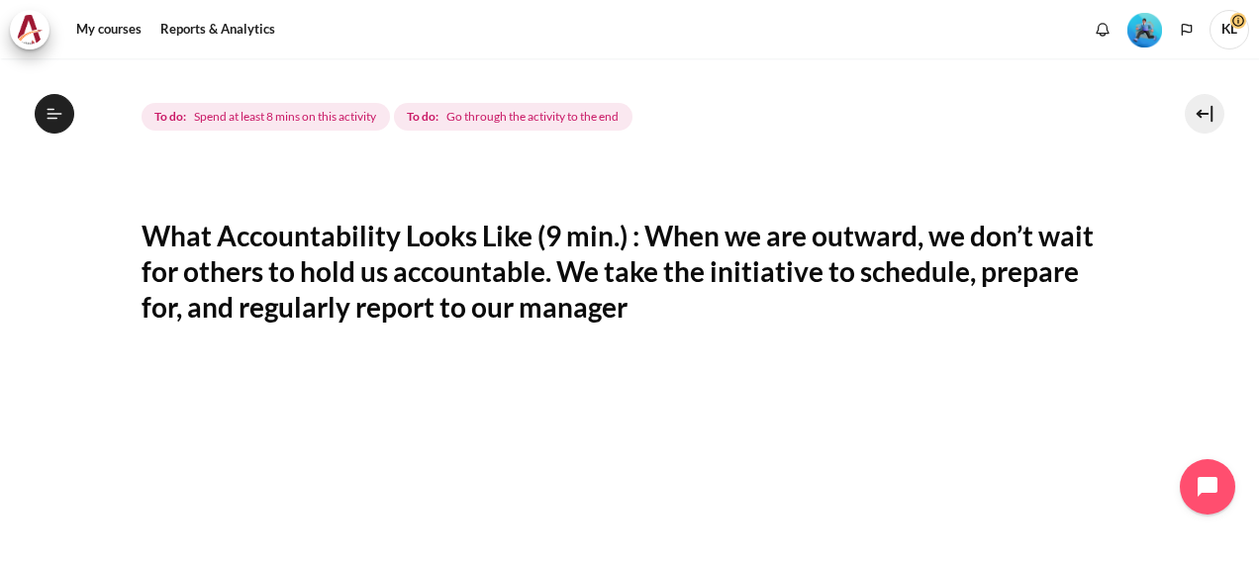
scroll to position [262, 0]
click at [829, 273] on h2 "What Accountability Looks Like (9 min.) : When we are outward, we don’t wait fo…" at bounding box center [630, 271] width 977 height 108
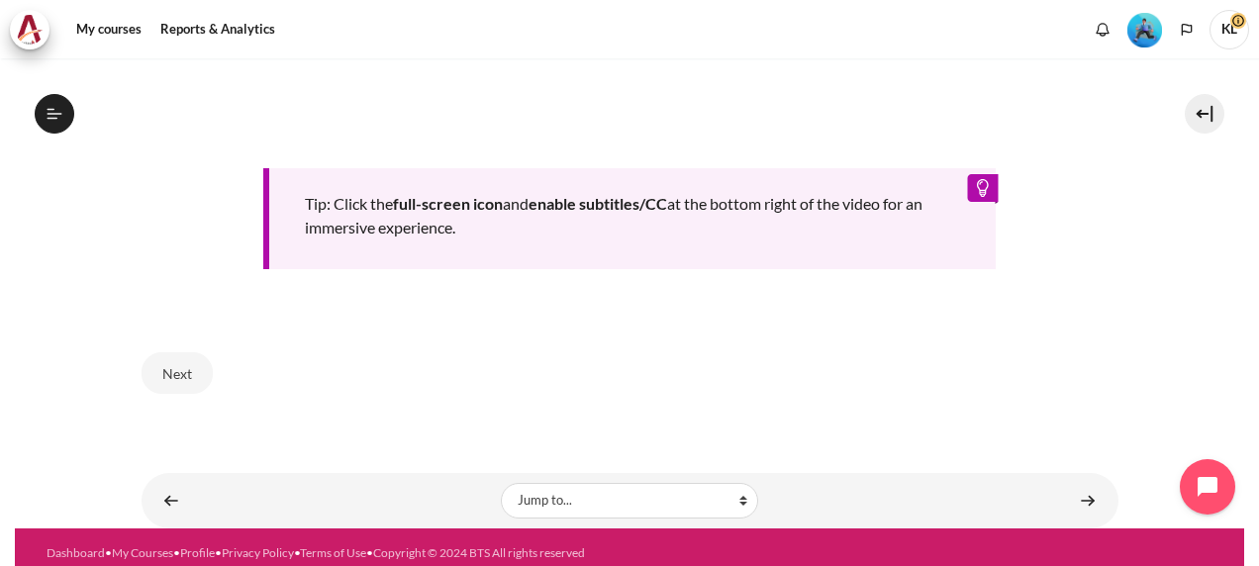
scroll to position [1056, 0]
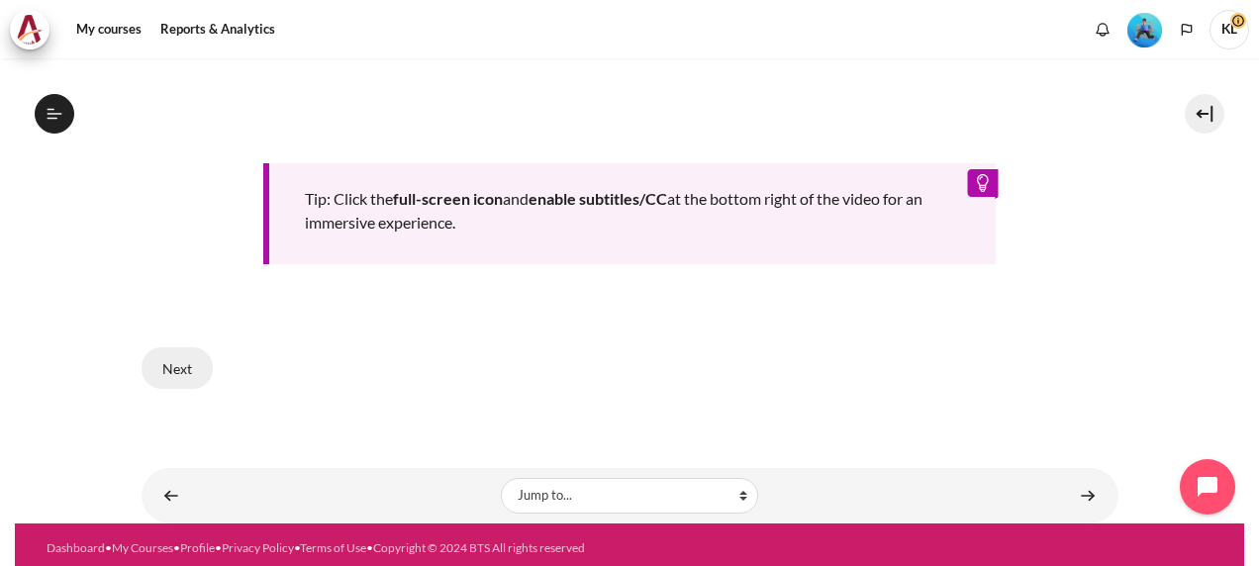
click at [195, 361] on button "Next" at bounding box center [177, 369] width 71 height 42
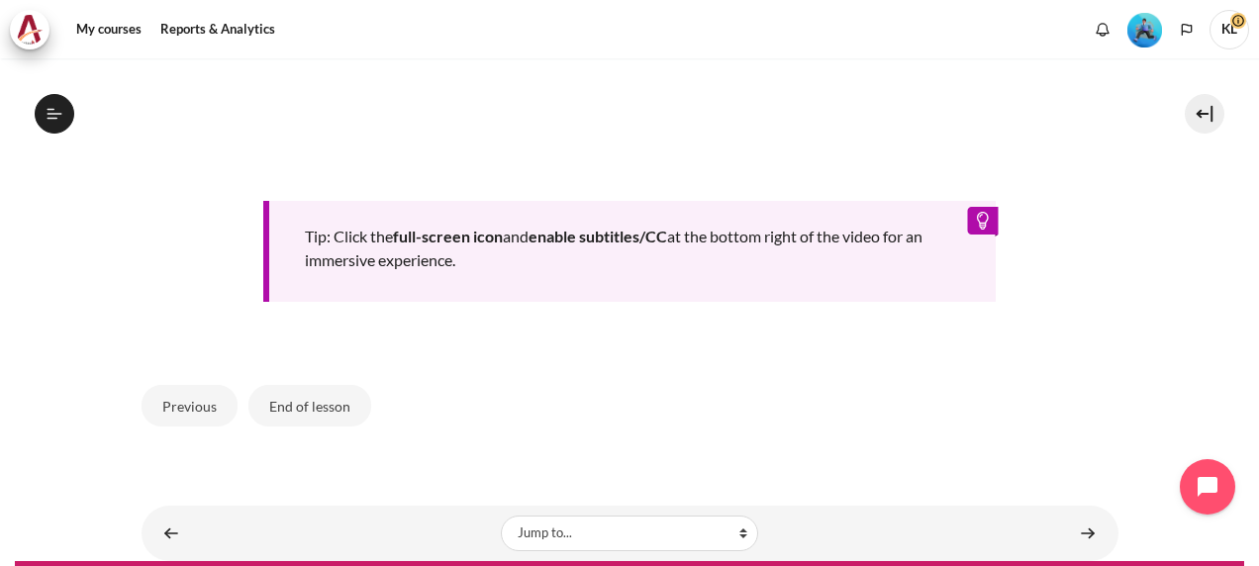
scroll to position [1020, 0]
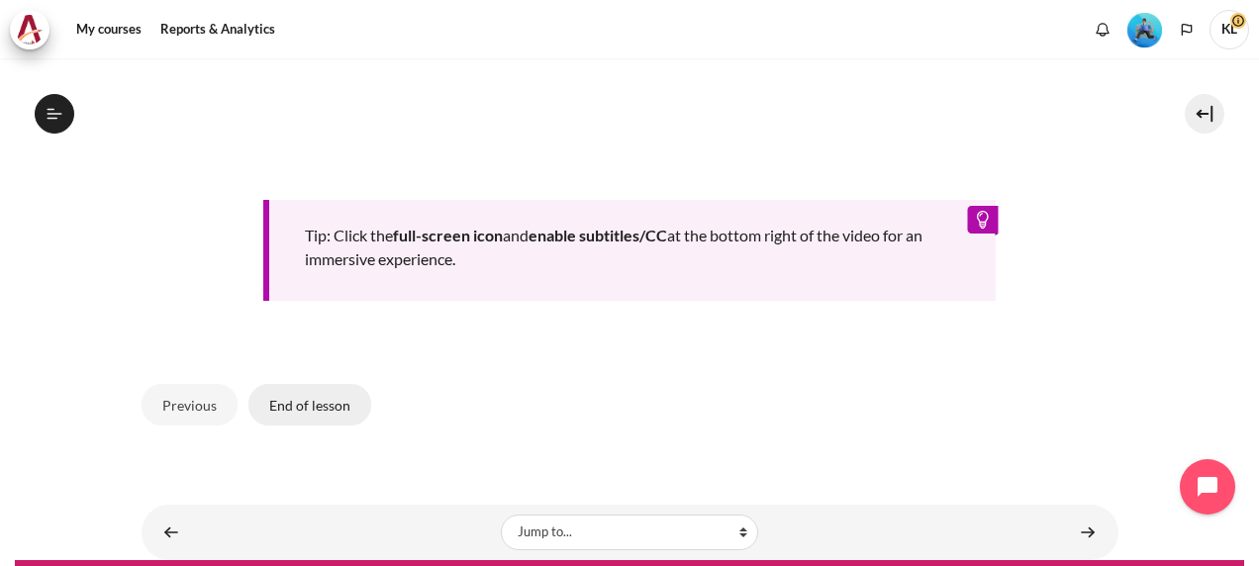
click at [335, 396] on button "End of lesson" at bounding box center [310, 405] width 123 height 42
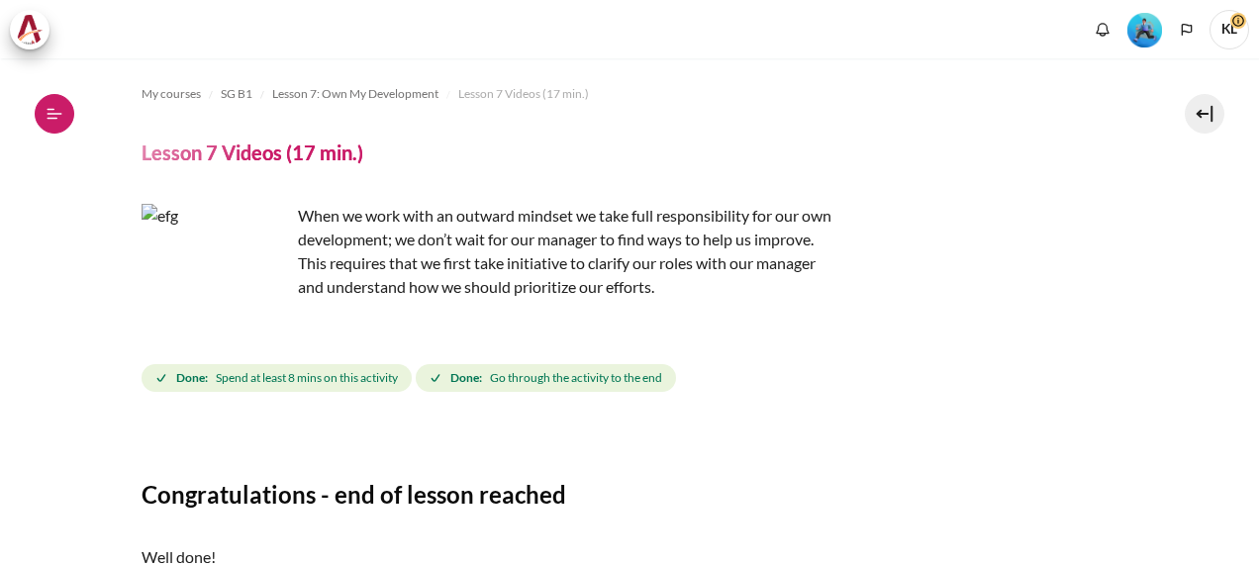
scroll to position [202, 0]
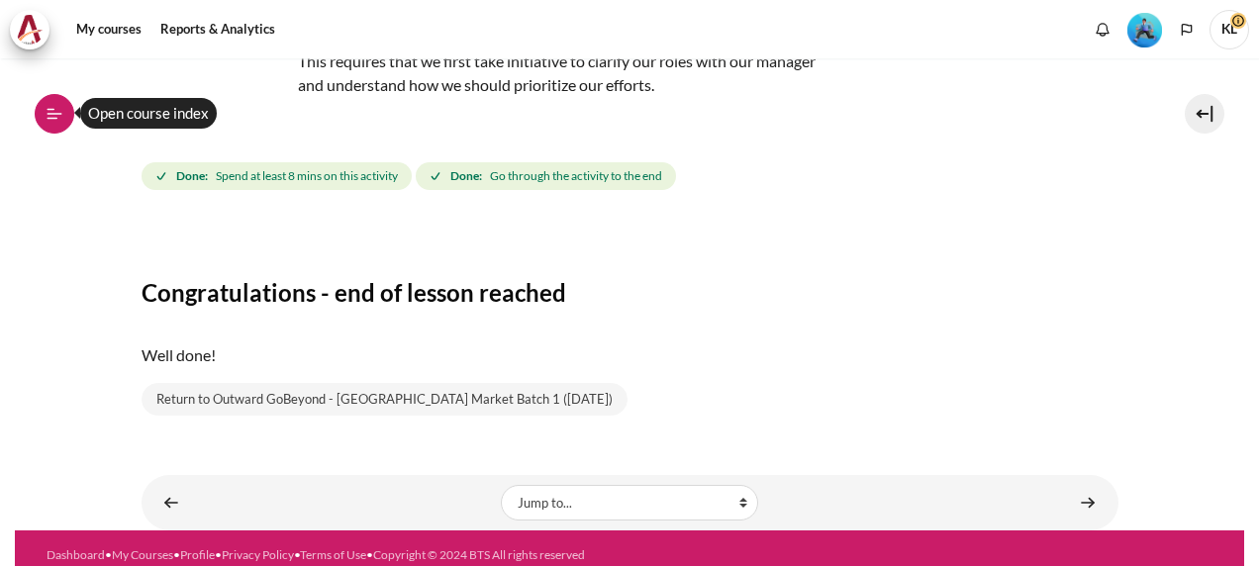
click at [51, 112] on icon at bounding box center [55, 114] width 18 height 18
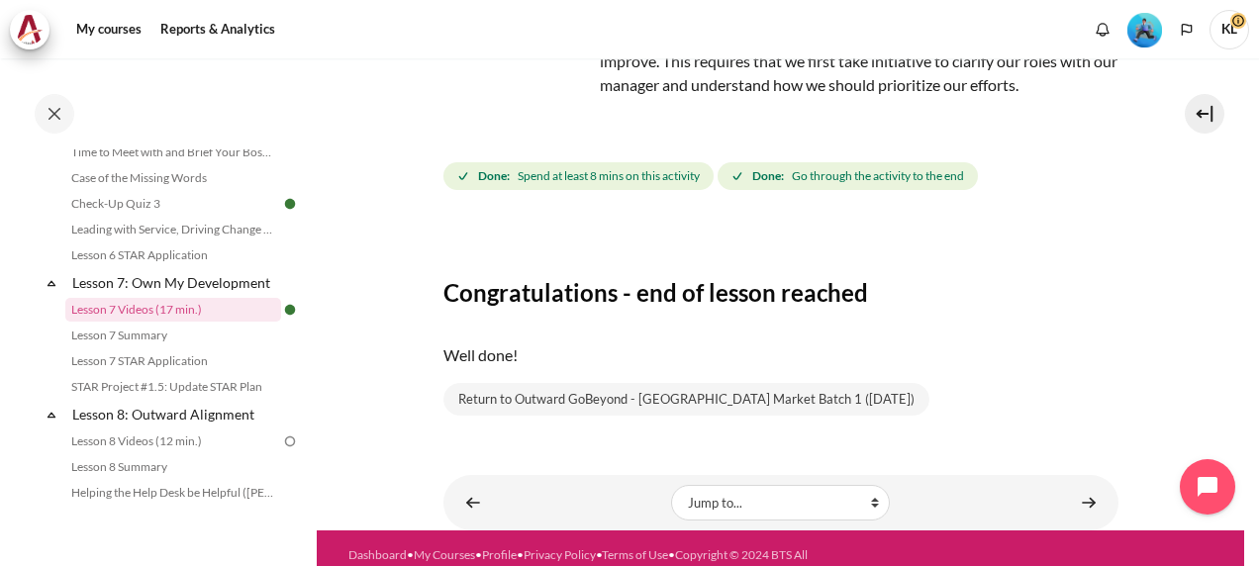
scroll to position [233, 0]
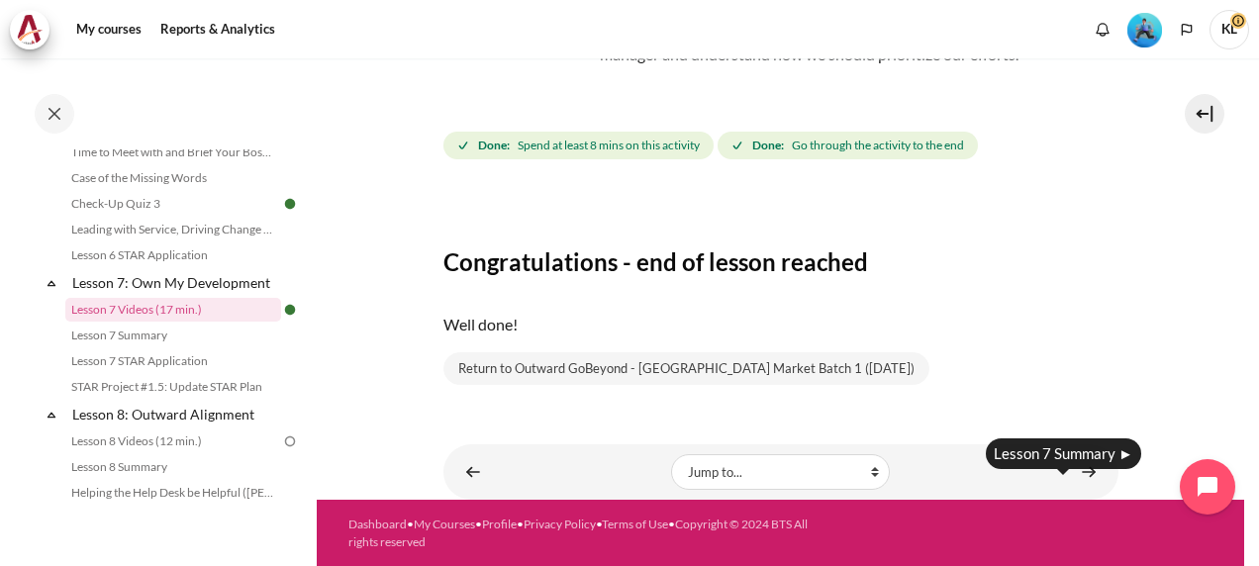
click at [1083, 467] on body "Skip to main content Open course index Completed 60% 15 / 25 Expand Collapse" at bounding box center [629, 283] width 1259 height 566
click at [1132, 373] on section "My courses SG B1 Lesson 7: Own My Development Lesson 7 Videos (17 min.) Lesson …" at bounding box center [781, 163] width 928 height 674
click at [1079, 473] on div "Lesson 7 Summary ►" at bounding box center [1063, 454] width 155 height 43
drag, startPoint x: 1079, startPoint y: 473, endPoint x: 1020, endPoint y: 329, distance: 156.3
click at [1020, 329] on p "Well done!" at bounding box center [781, 325] width 675 height 24
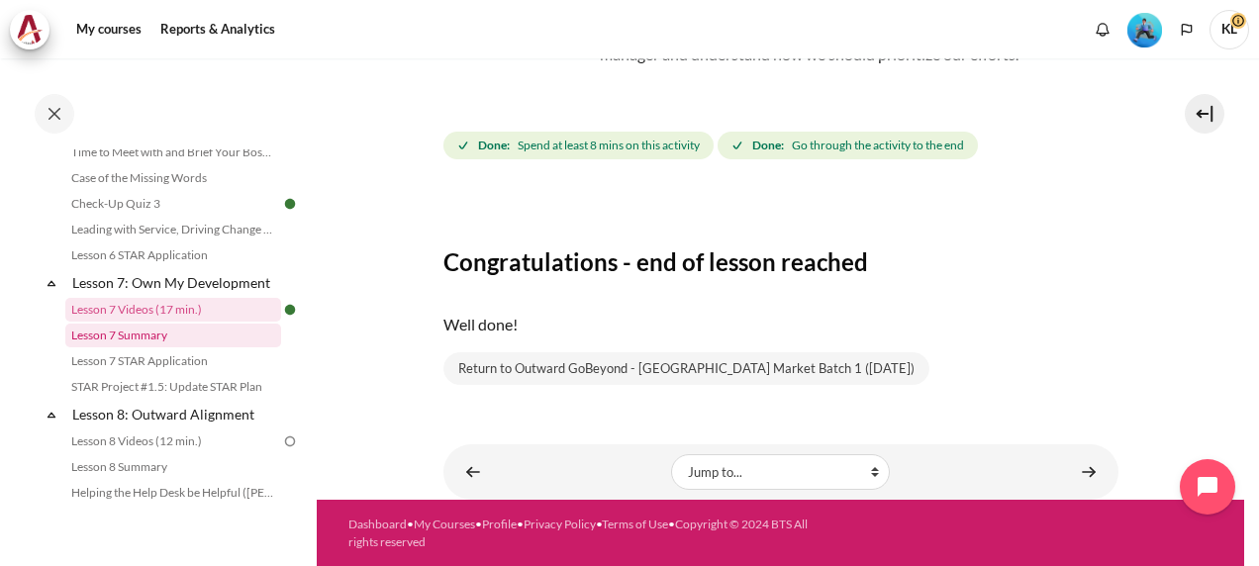
click at [178, 347] on link "Lesson 7 Summary" at bounding box center [173, 336] width 216 height 24
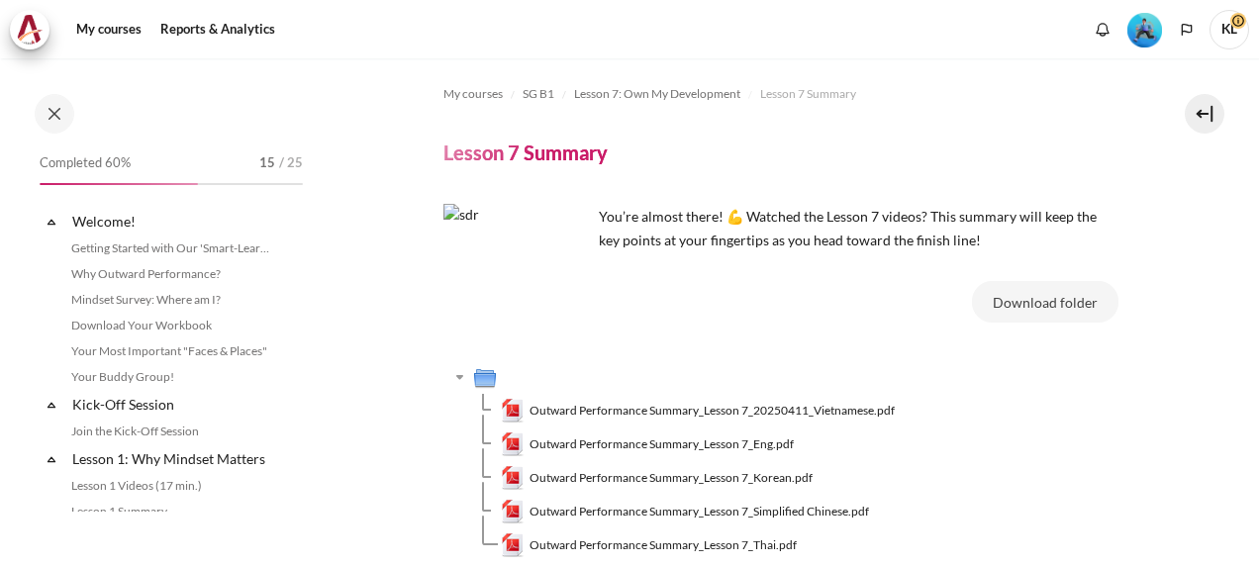
scroll to position [1268, 0]
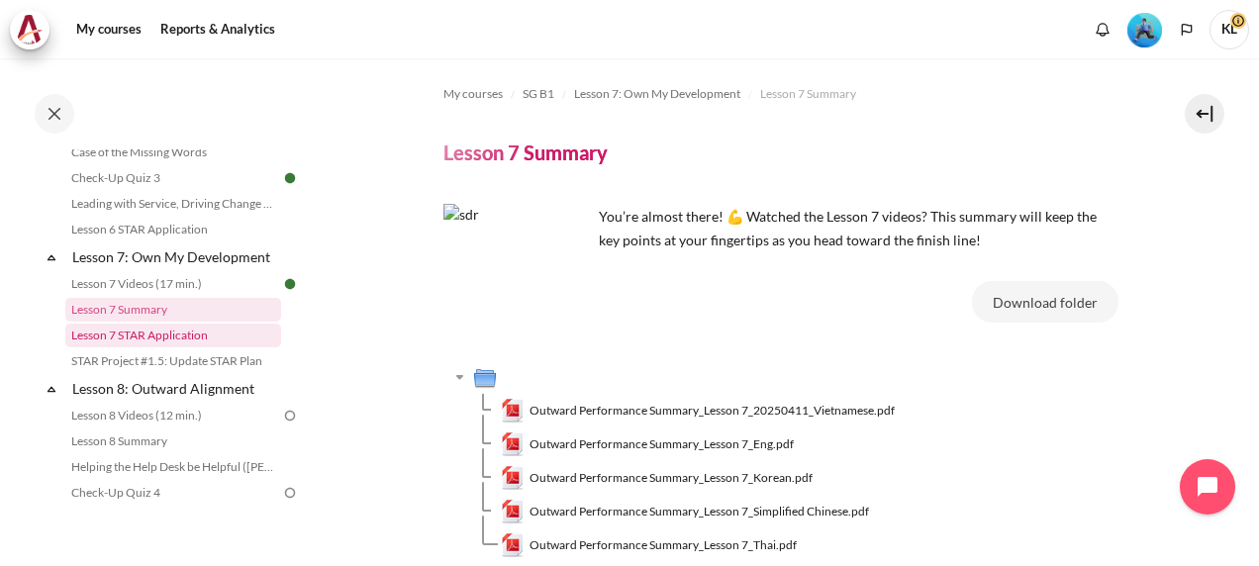
click at [213, 348] on link "Lesson 7 STAR Application" at bounding box center [173, 336] width 216 height 24
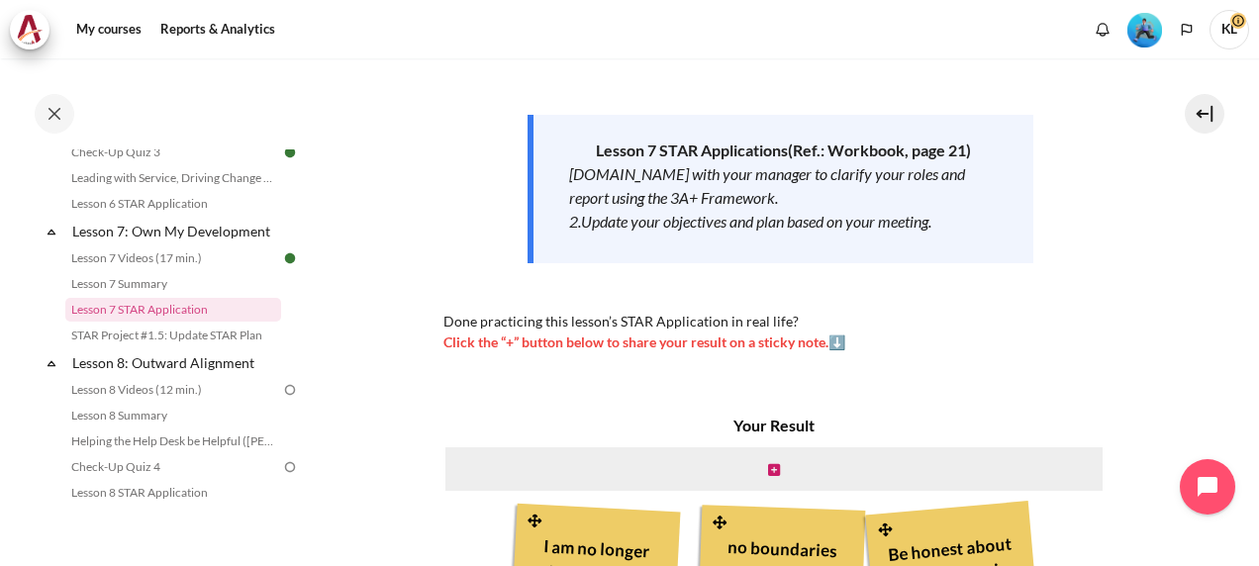
scroll to position [273, 0]
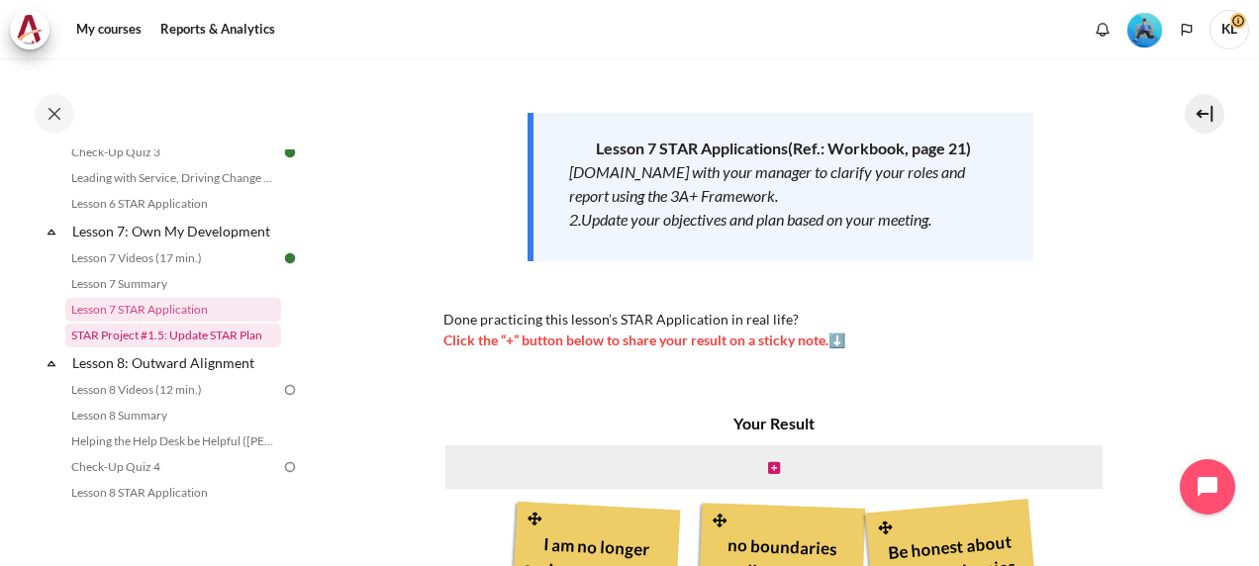
click at [198, 348] on link "STAR Project #1.5: Update STAR Plan" at bounding box center [173, 336] width 216 height 24
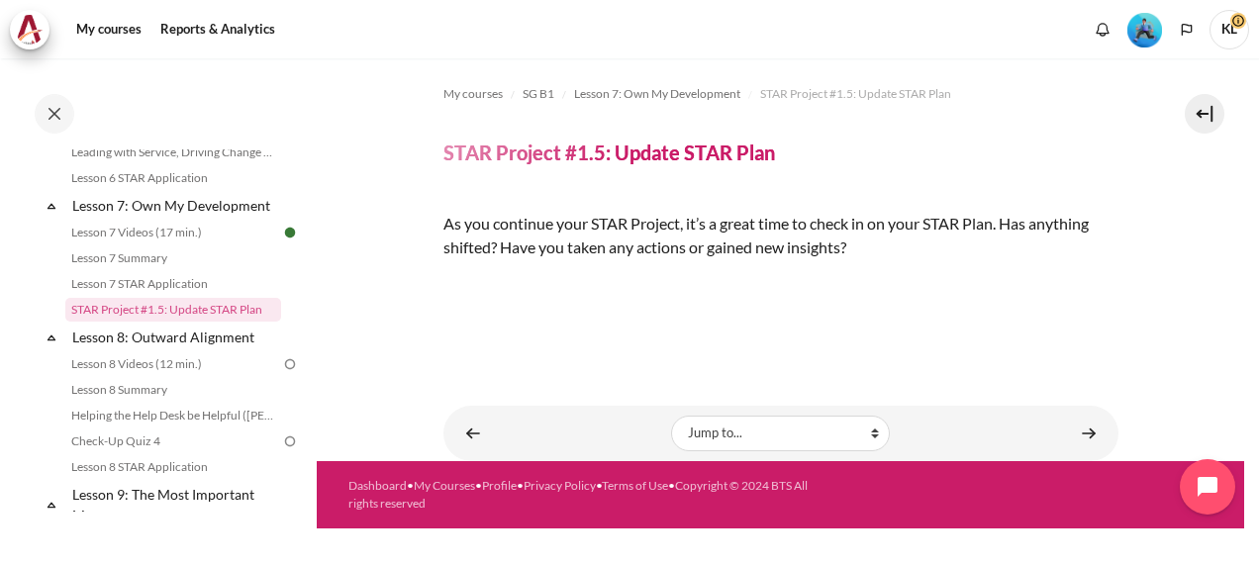
scroll to position [207, 0]
click at [220, 350] on link "Lesson 8: Outward Alignment" at bounding box center [175, 337] width 212 height 27
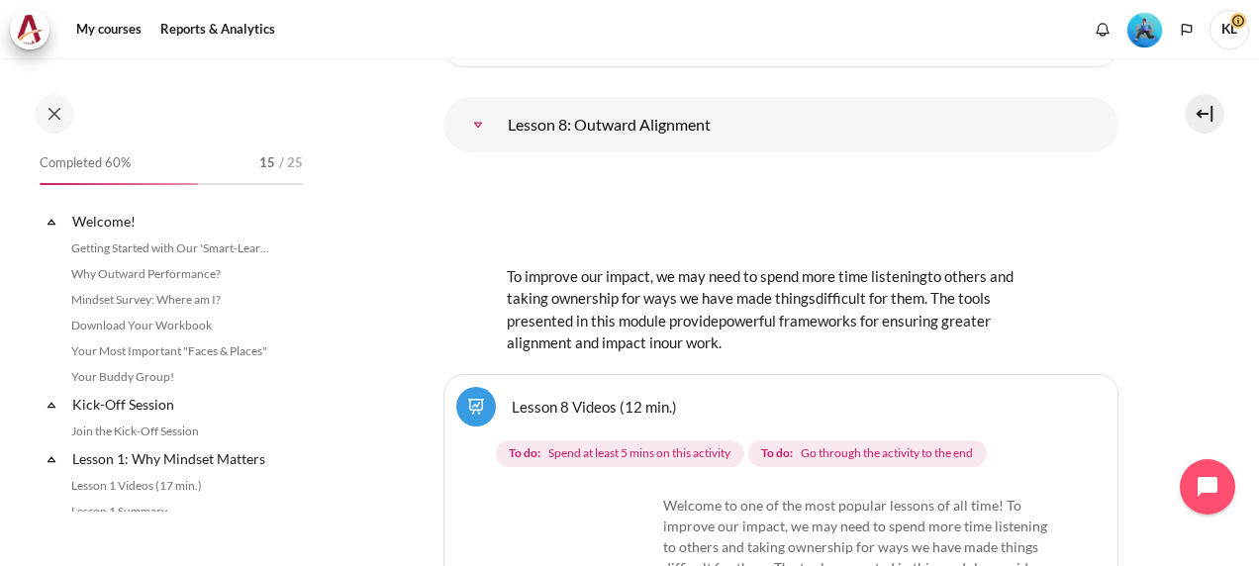
scroll to position [1435, 0]
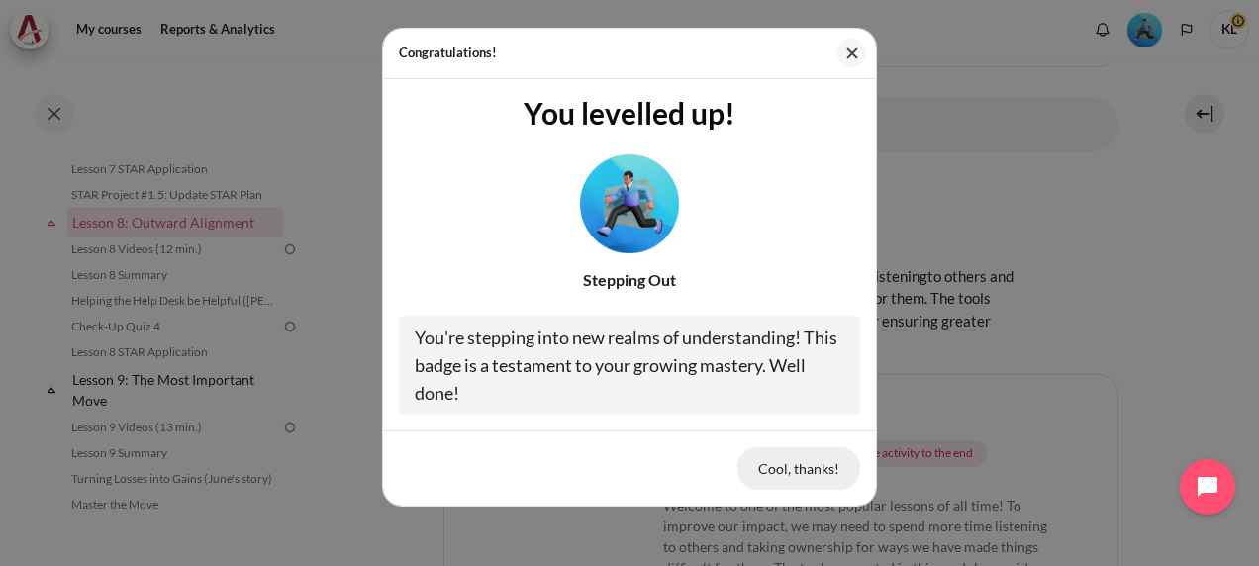
click at [827, 465] on button "Cool, thanks!" at bounding box center [799, 469] width 123 height 42
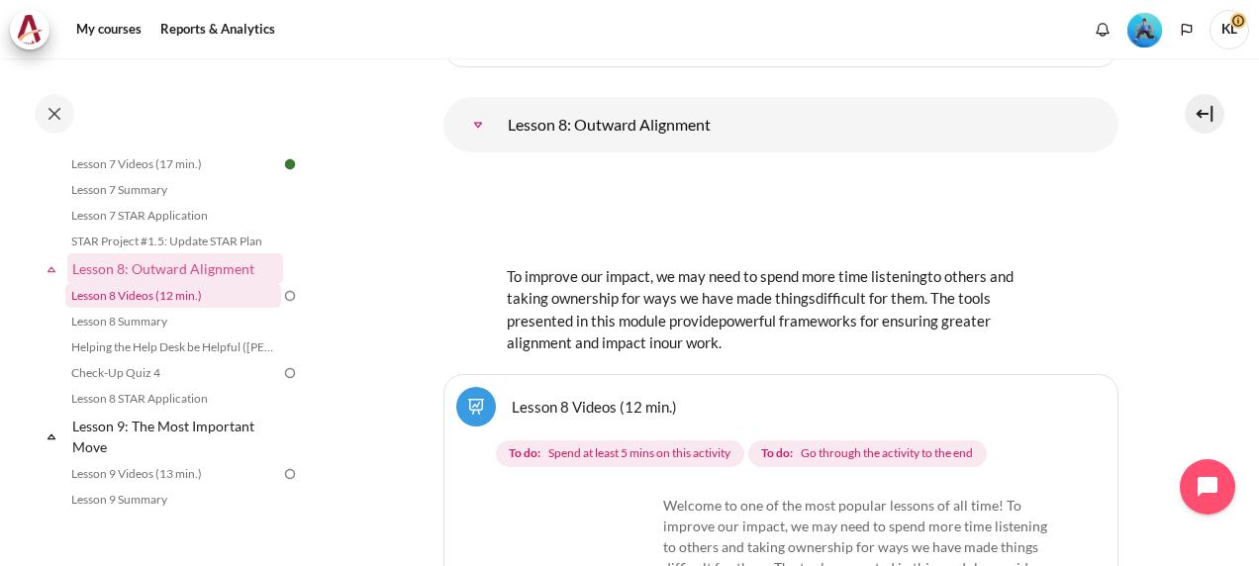
scroll to position [1388, 0]
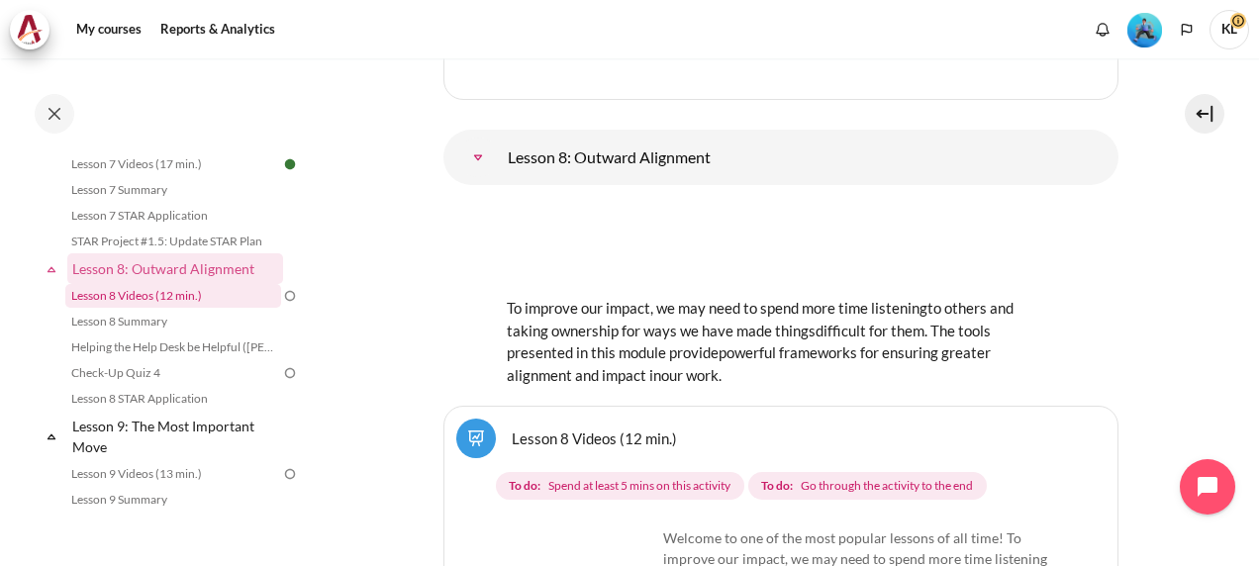
click at [210, 308] on link "Lesson 8 Videos (12 min.)" at bounding box center [173, 296] width 216 height 24
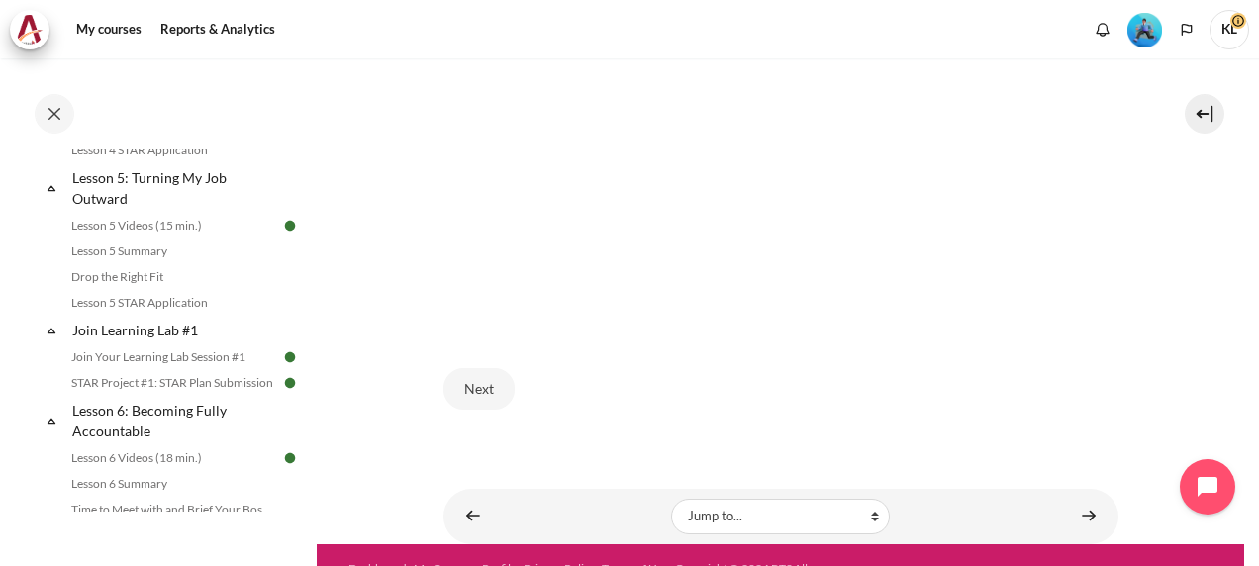
scroll to position [886, 0]
click at [179, 394] on link "STAR Project #1: STAR Plan Submission" at bounding box center [173, 382] width 216 height 24
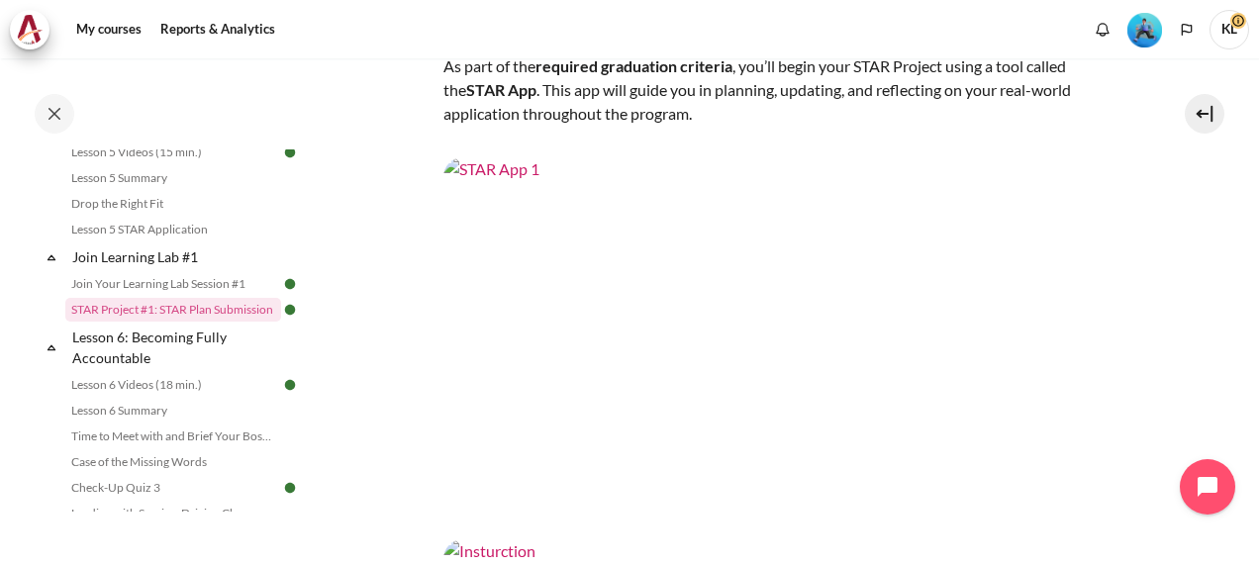
scroll to position [265, 0]
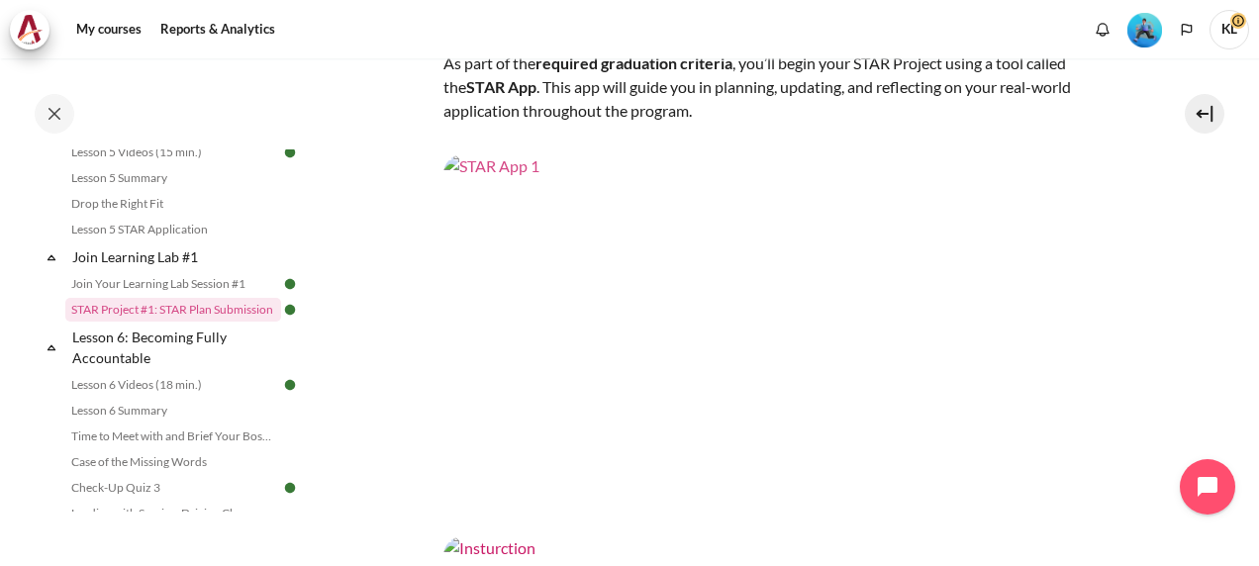
click at [677, 281] on img "Content" at bounding box center [781, 344] width 675 height 380
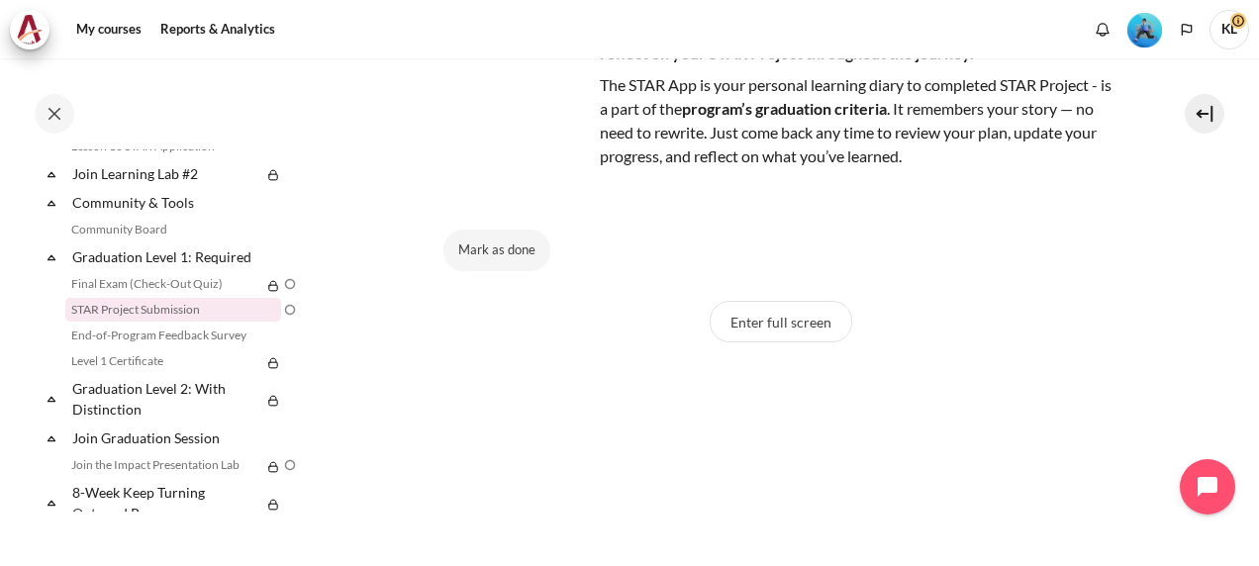
scroll to position [155, 0]
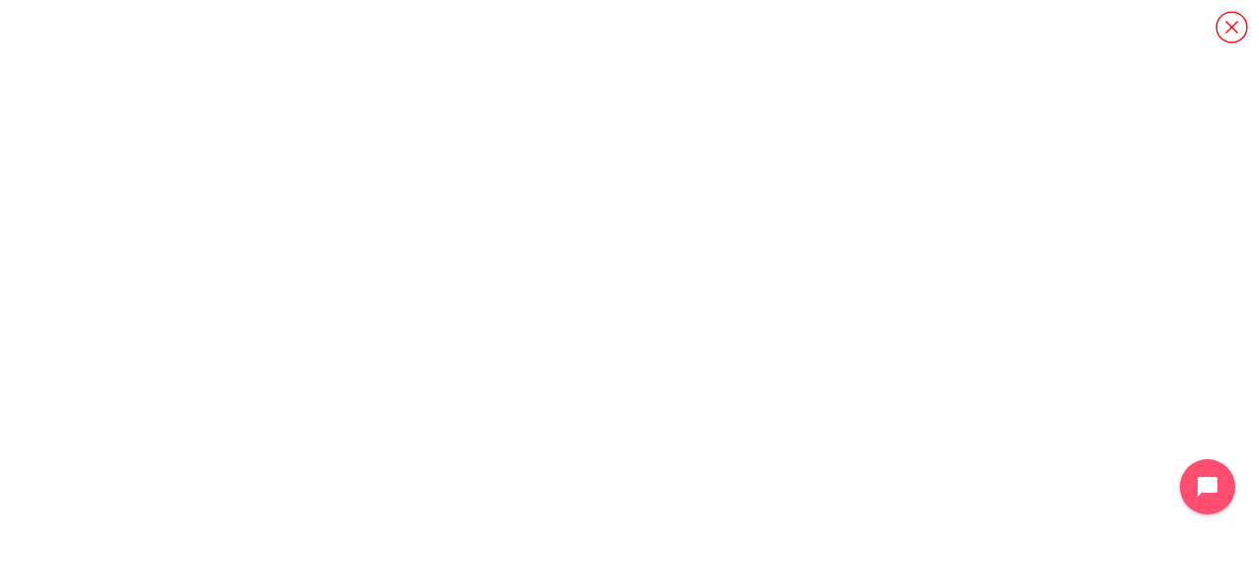
click at [1226, 22] on icon "Content" at bounding box center [1232, 27] width 35 height 35
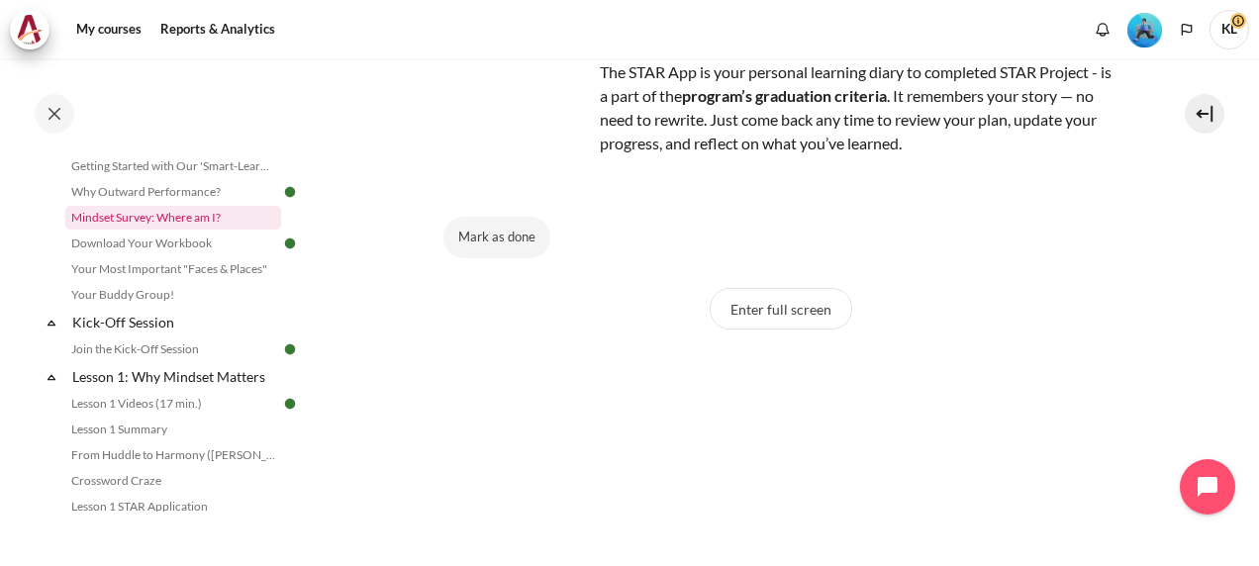
scroll to position [90, 0]
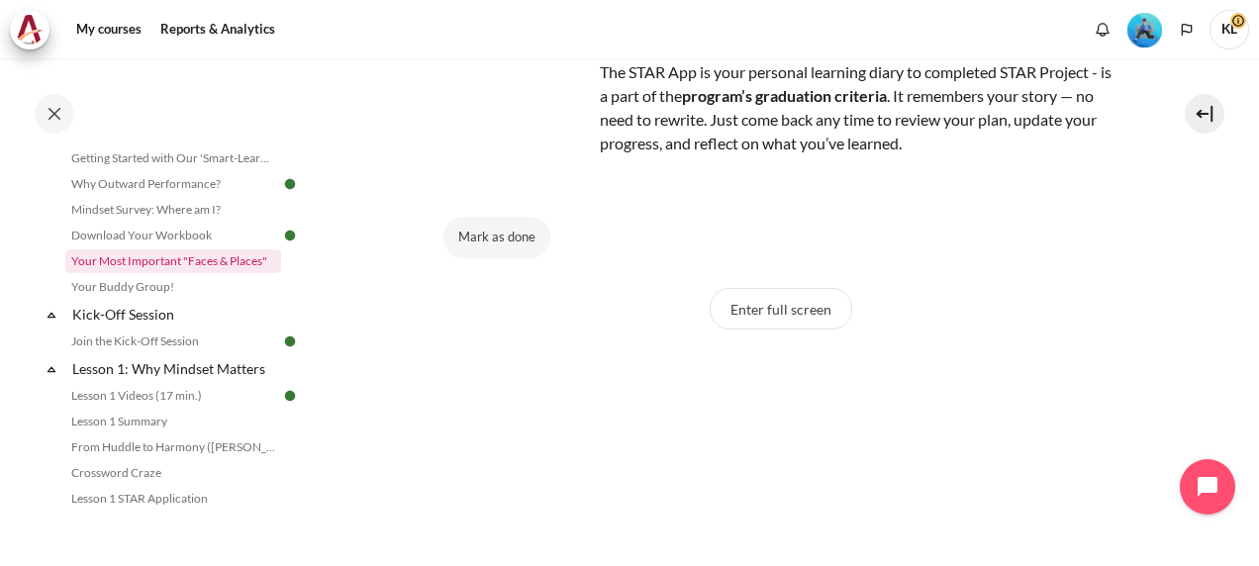
click at [153, 259] on link "Your Most Important "Faces & Places"" at bounding box center [173, 262] width 216 height 24
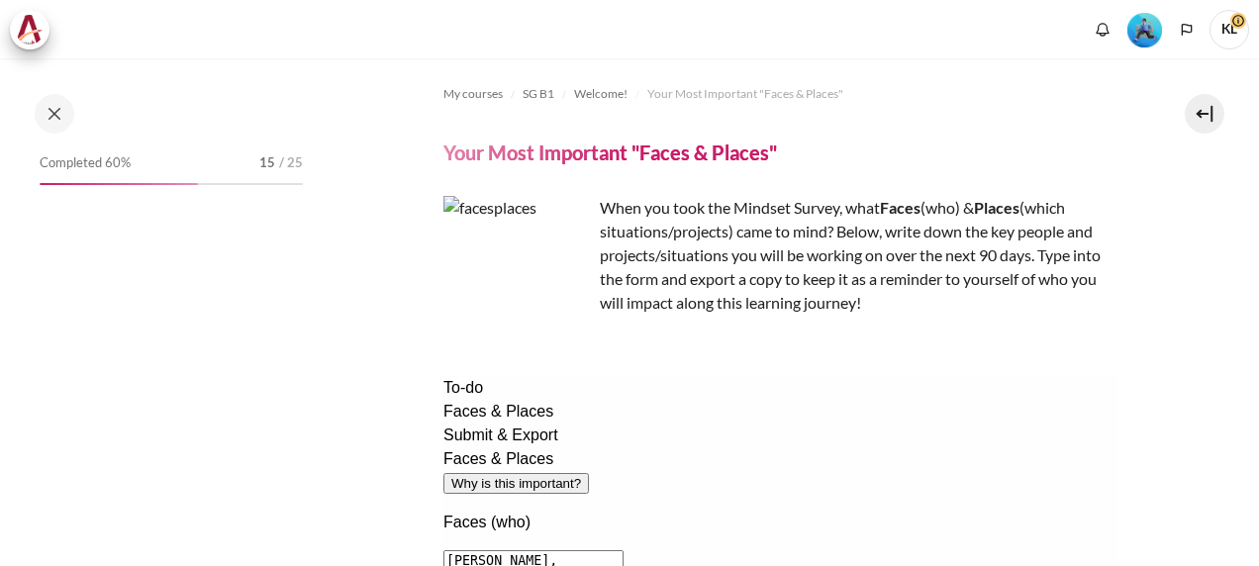
scroll to position [21, 0]
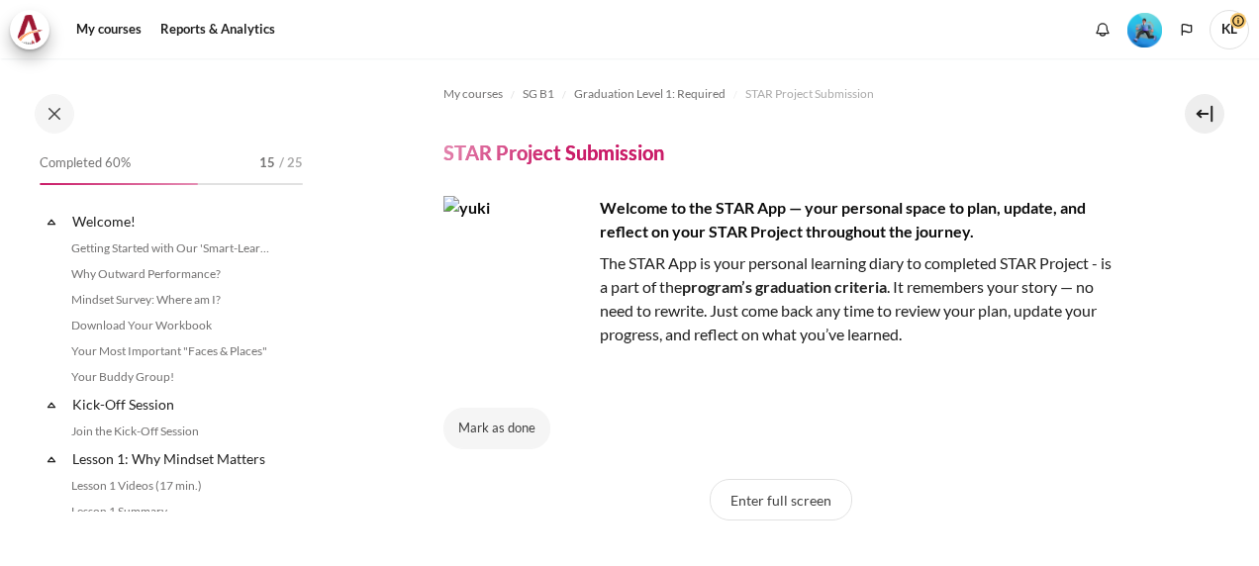
scroll to position [2002, 0]
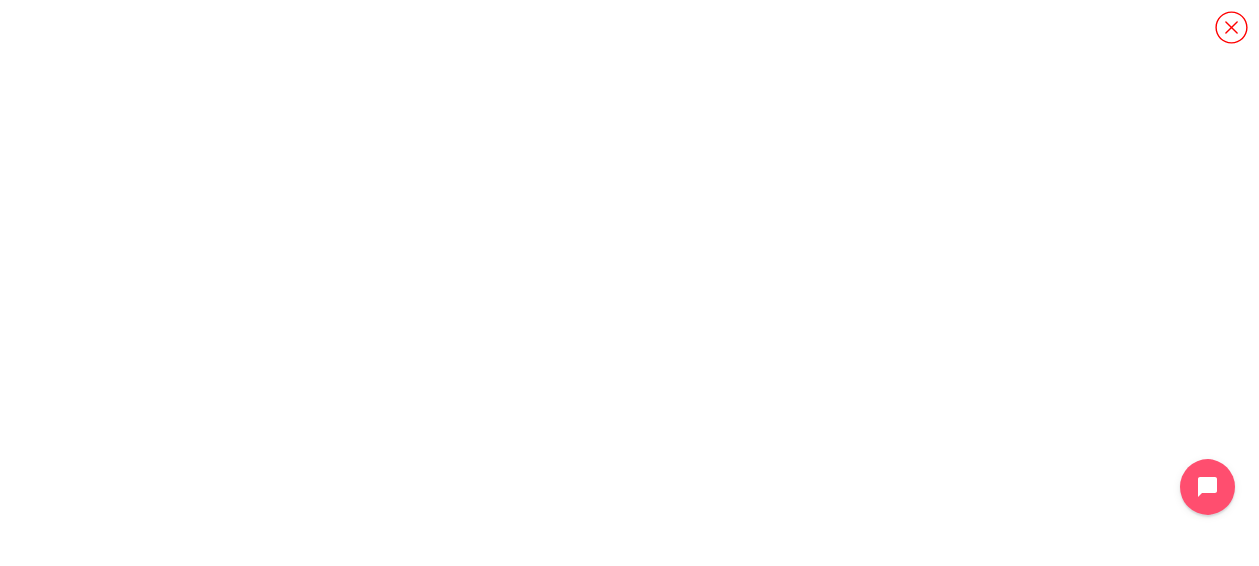
click at [1230, 28] on icon "Content" at bounding box center [1232, 27] width 35 height 35
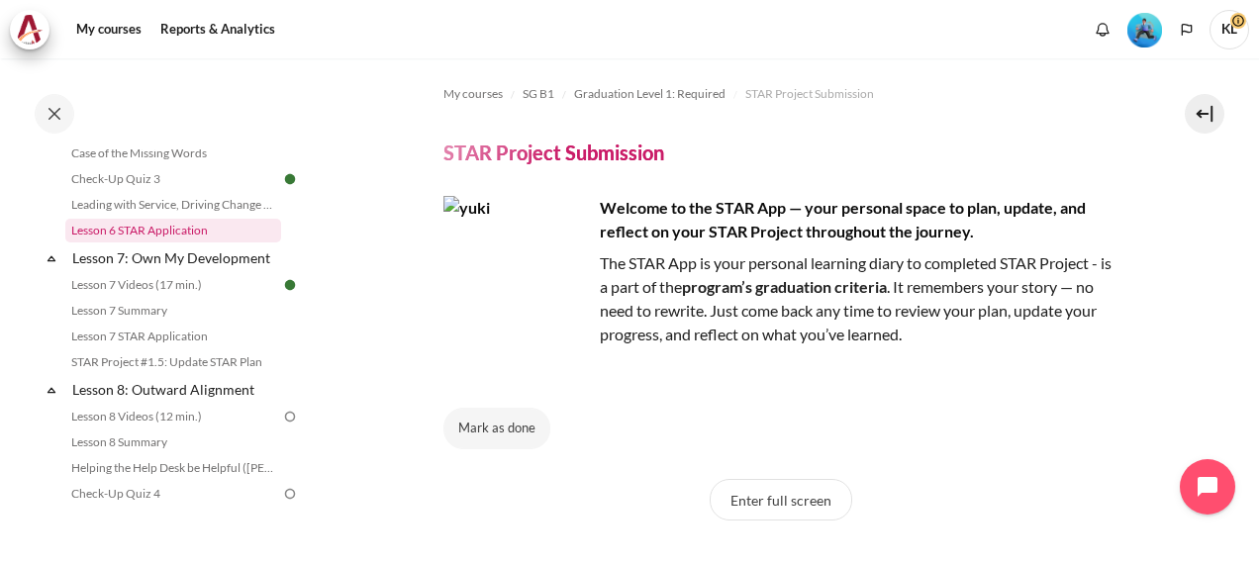
scroll to position [1275, 0]
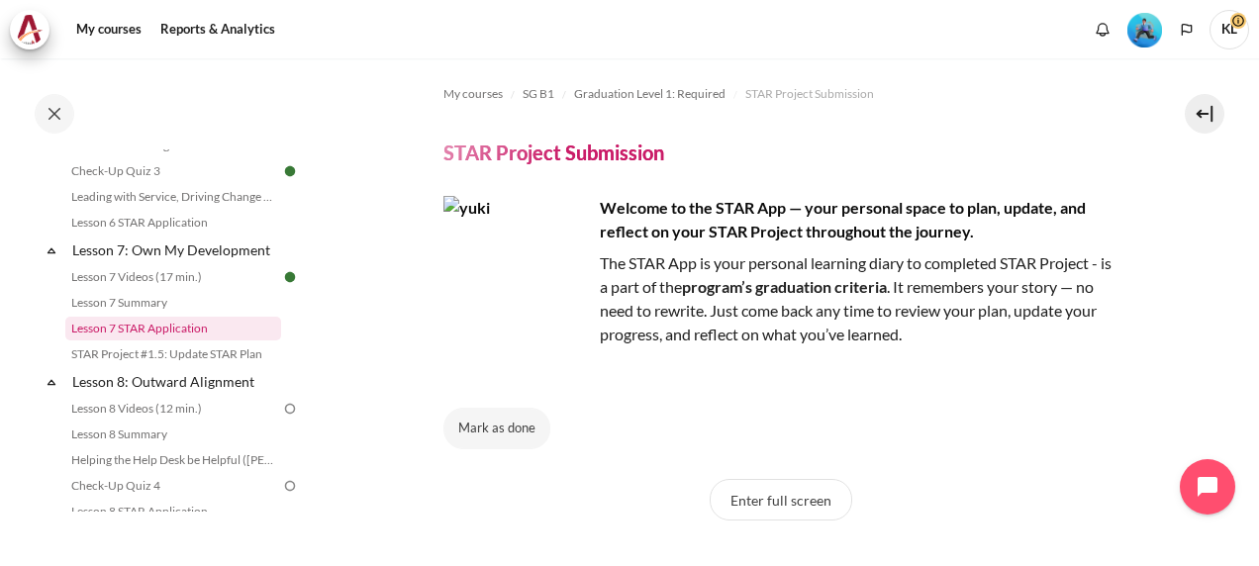
click at [149, 341] on link "Lesson 7 STAR Application" at bounding box center [173, 329] width 216 height 24
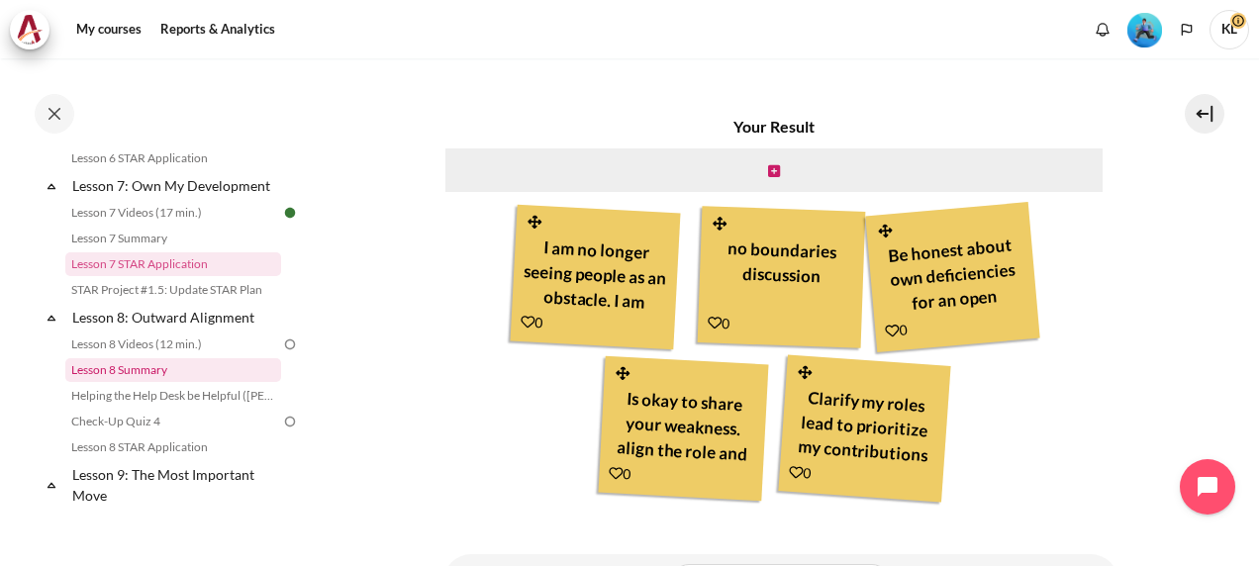
scroll to position [1341, 0]
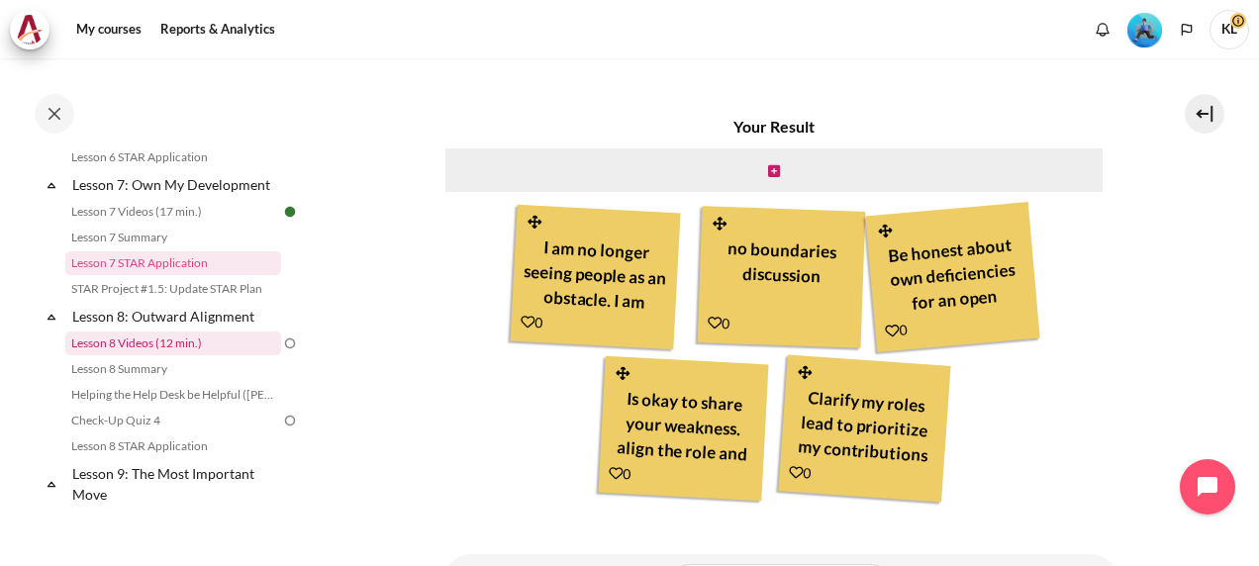
click at [169, 355] on link "Lesson 8 Videos (12 min.)" at bounding box center [173, 344] width 216 height 24
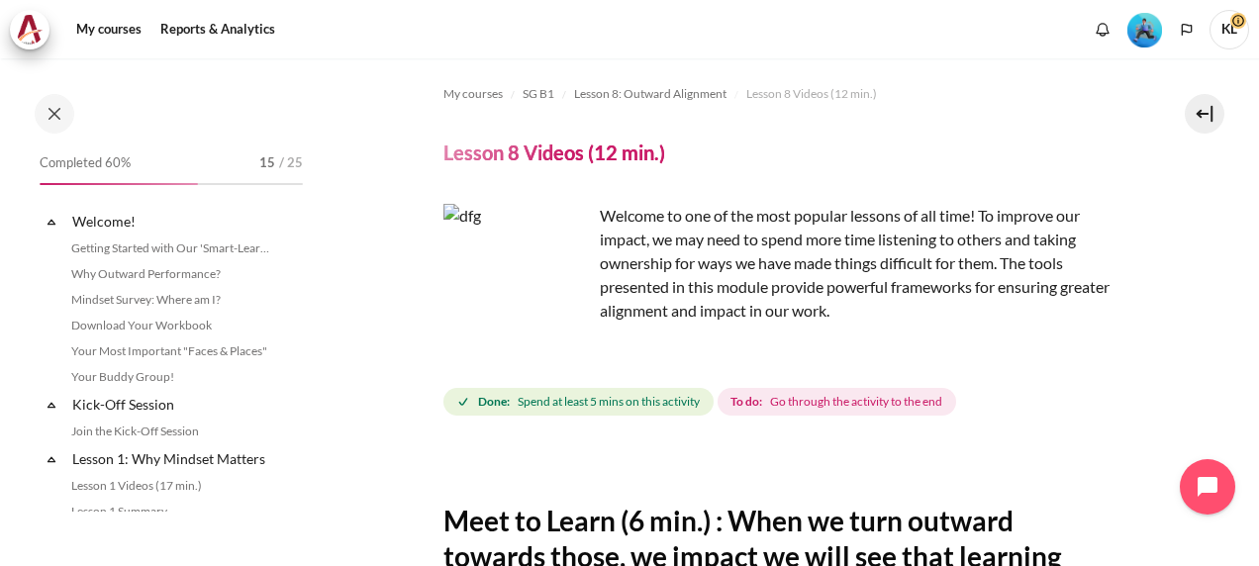
scroll to position [1374, 0]
